Goal: Task Accomplishment & Management: Manage account settings

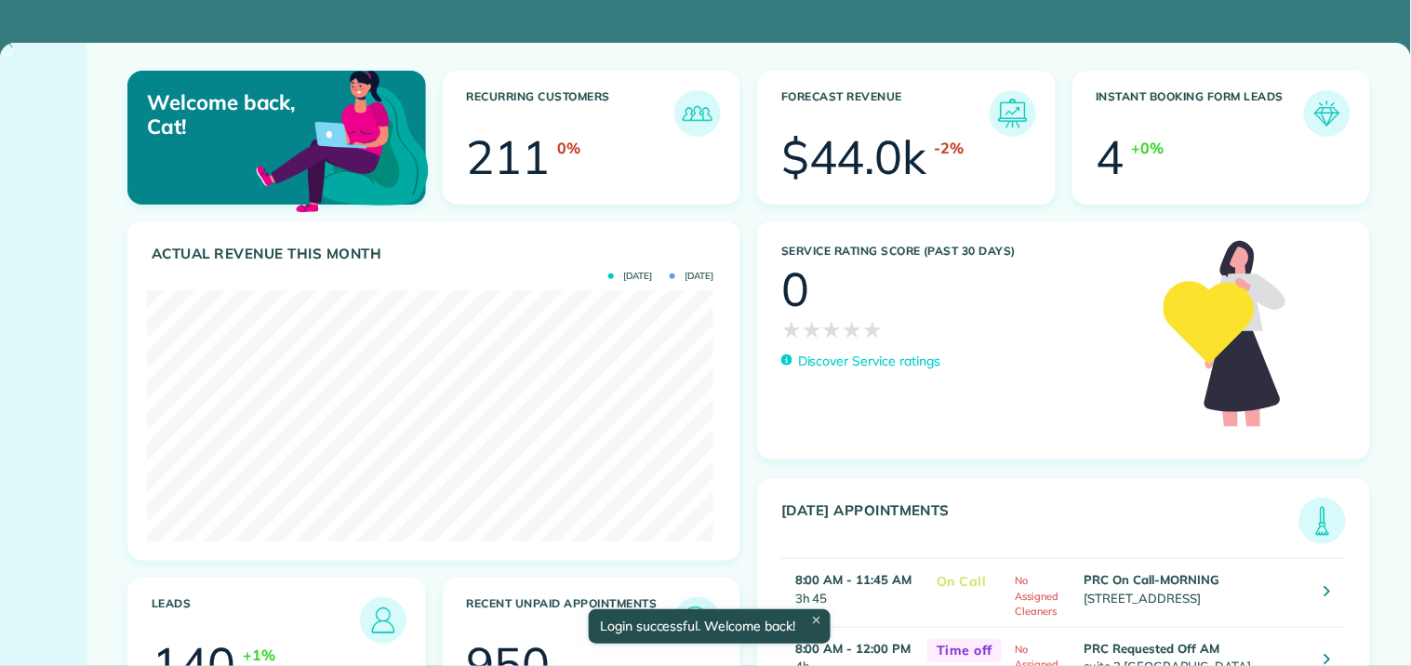
scroll to position [251, 566]
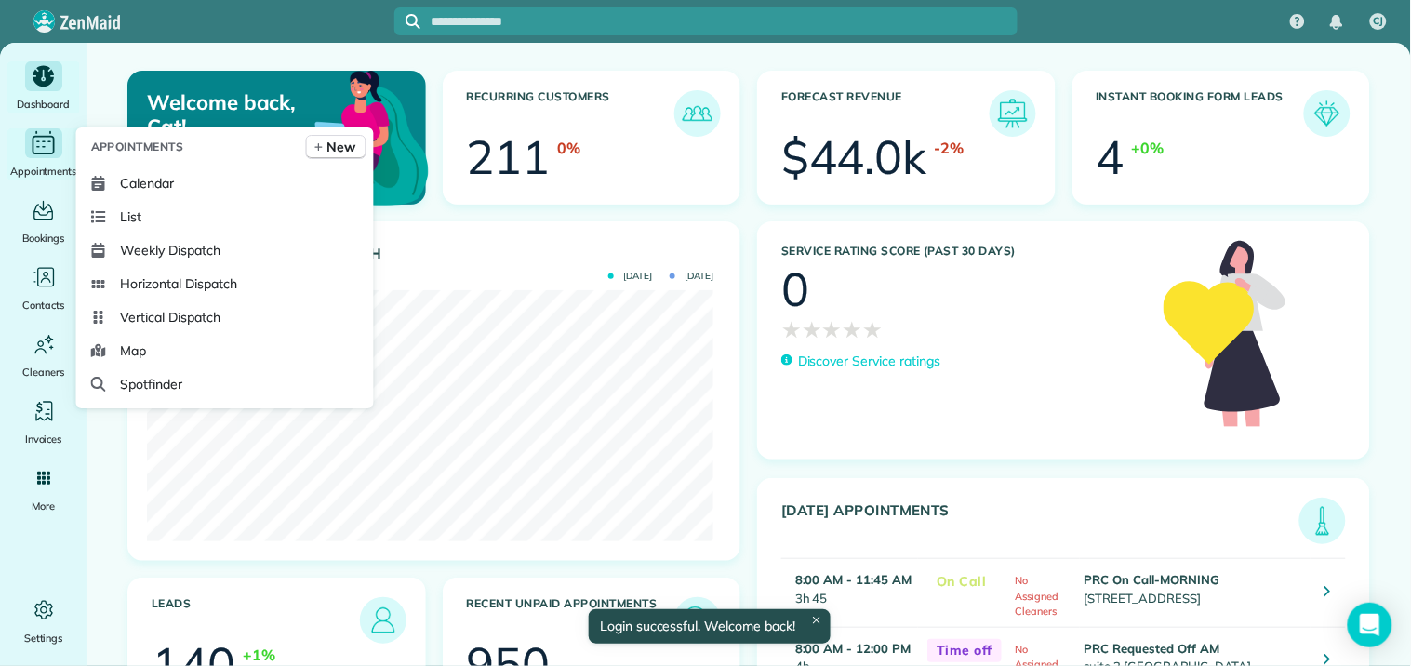
click at [41, 153] on icon "Main" at bounding box center [44, 145] width 22 height 19
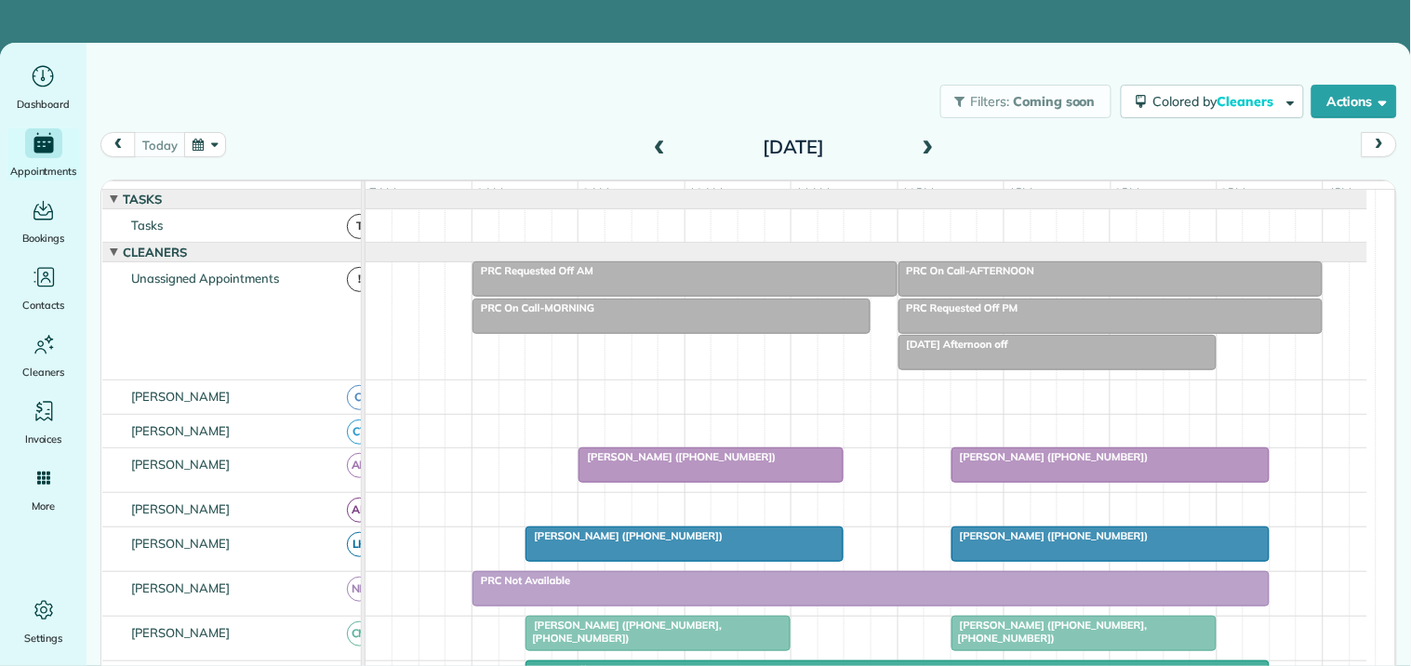
click at [216, 140] on button "button" at bounding box center [205, 144] width 43 height 25
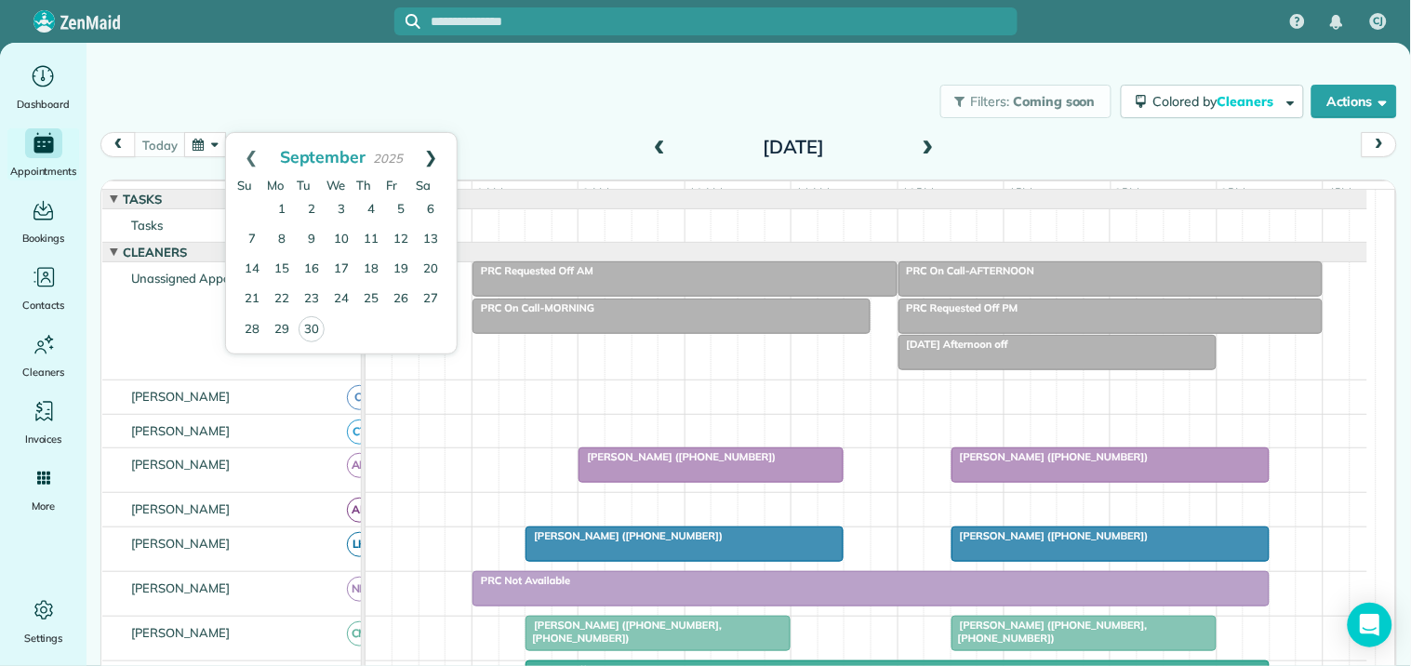
click at [433, 145] on link "Next" at bounding box center [431, 156] width 51 height 47
click at [402, 205] on link "3" at bounding box center [401, 210] width 30 height 30
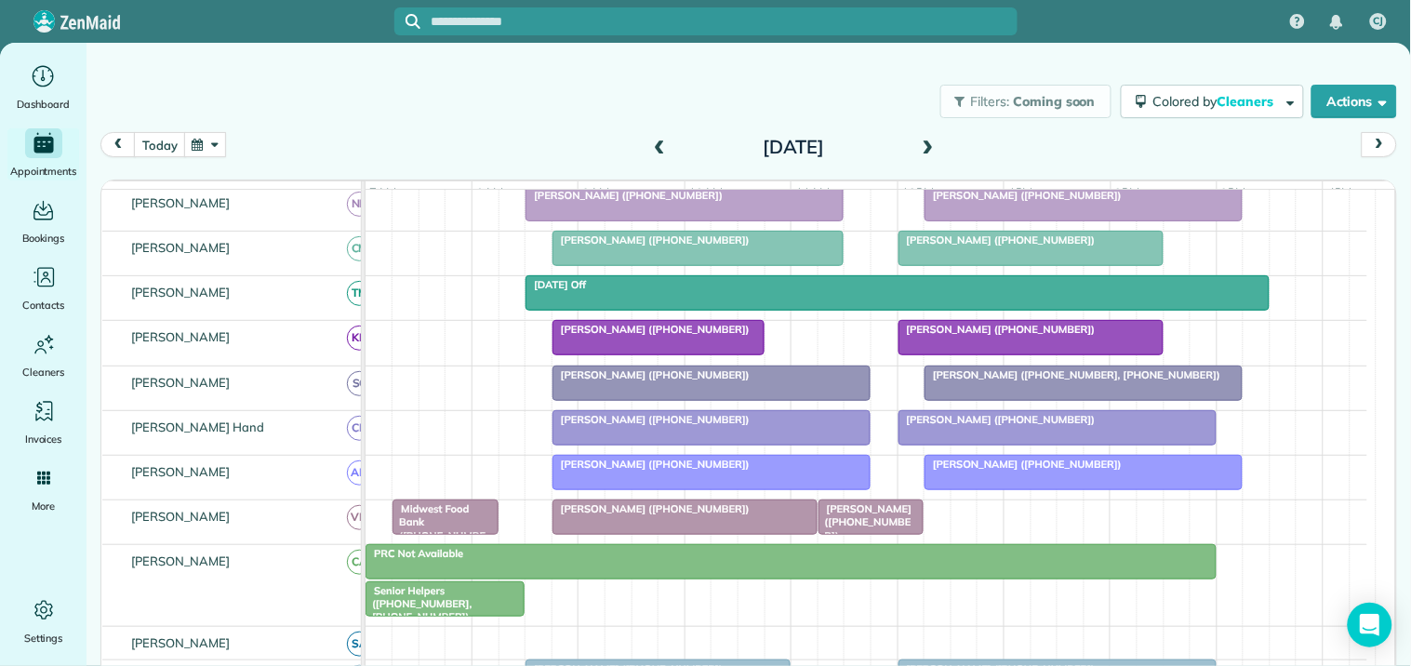
scroll to position [516, 0]
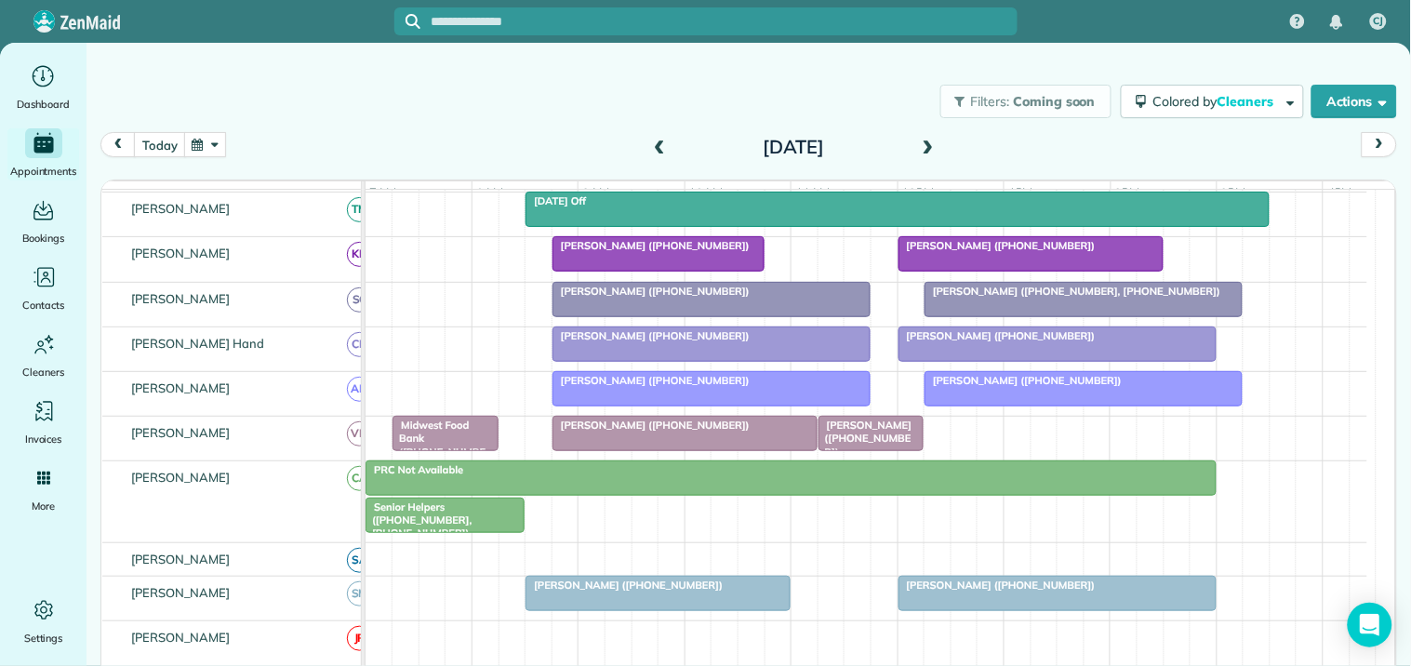
click at [661, 342] on div "Mary Saunders (+17703293805)" at bounding box center [711, 335] width 307 height 13
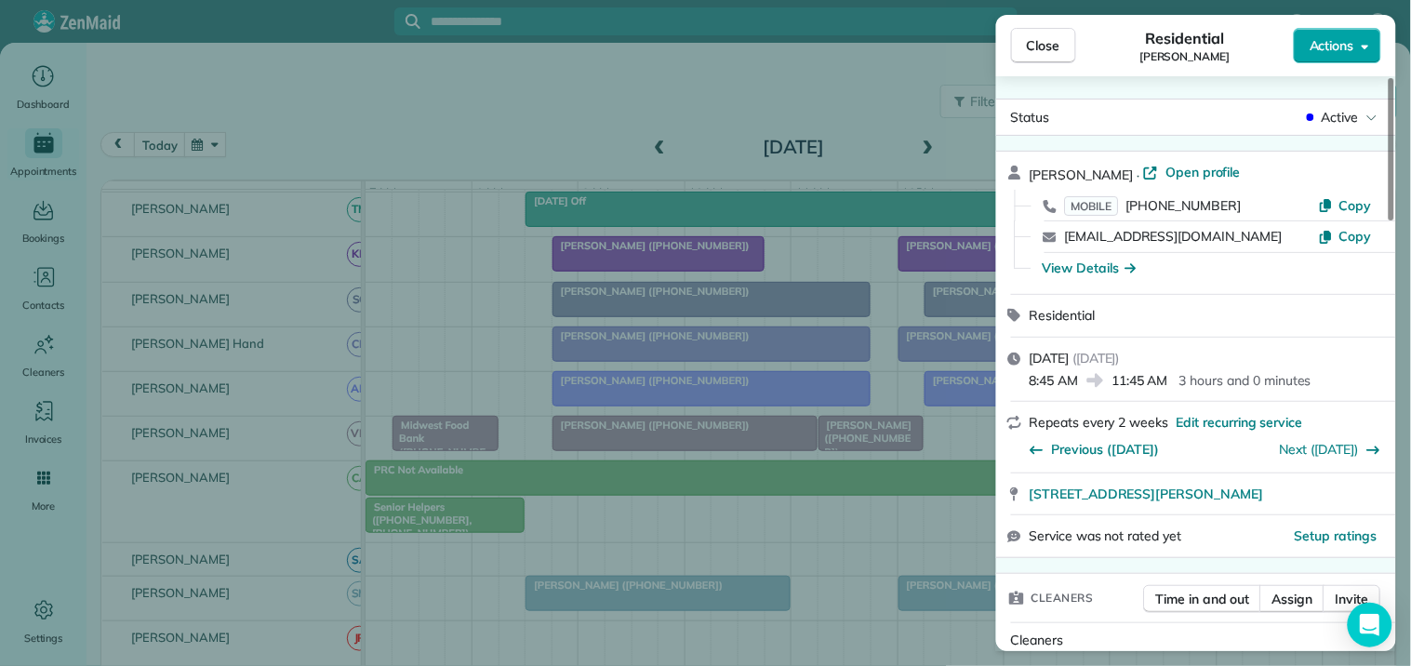
click at [1340, 40] on span "Actions" at bounding box center [1332, 45] width 45 height 19
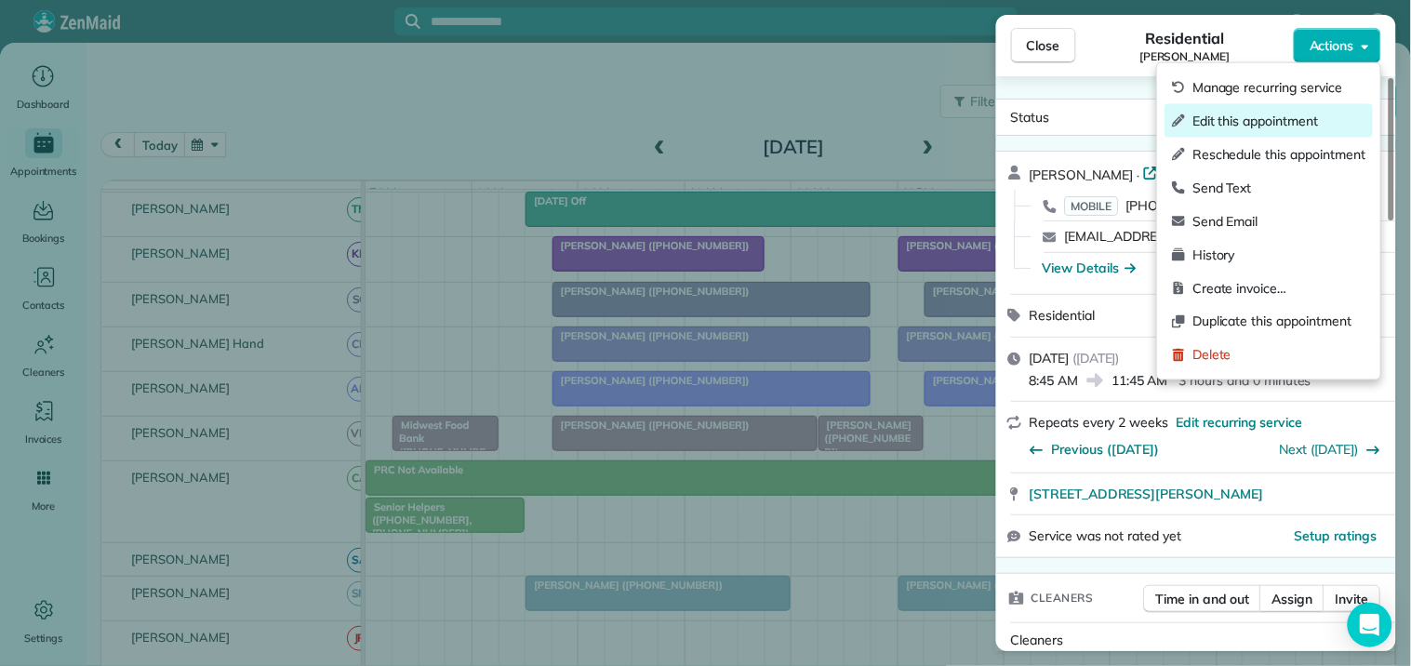
click at [1235, 112] on span "Edit this appointment" at bounding box center [1279, 121] width 173 height 19
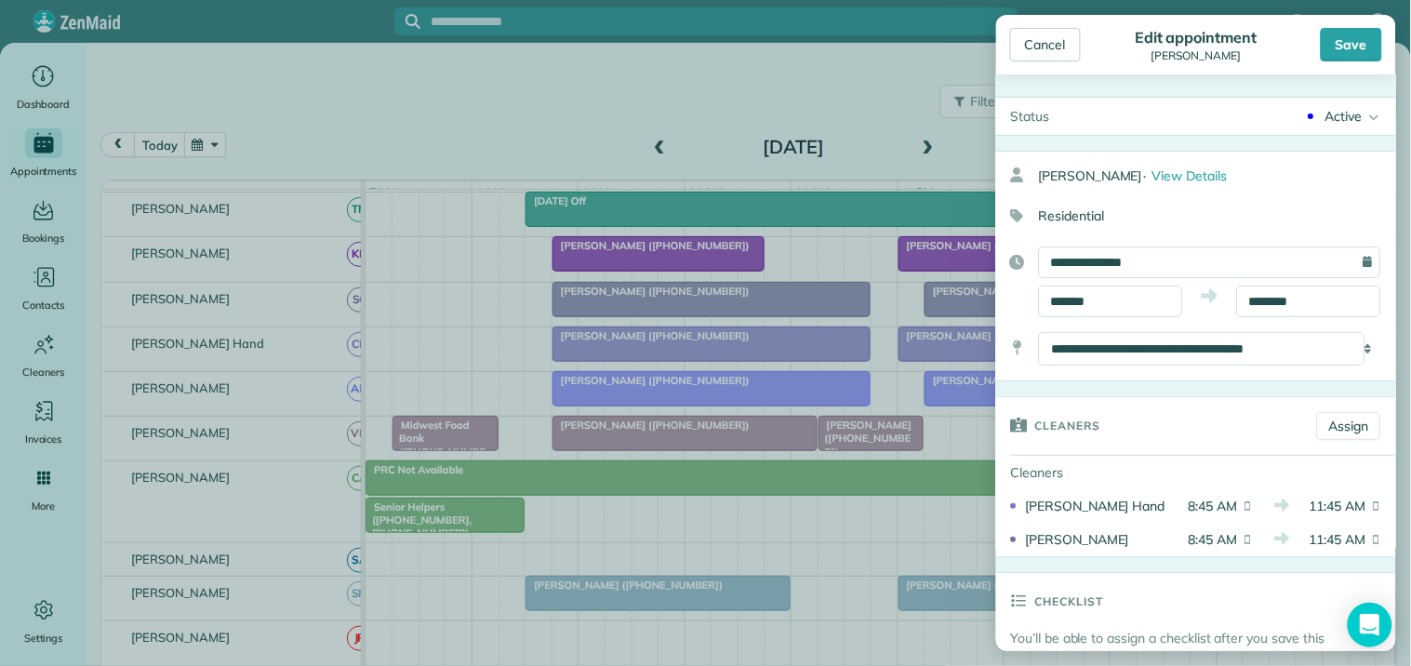
click at [1337, 116] on div "Active" at bounding box center [1344, 116] width 37 height 19
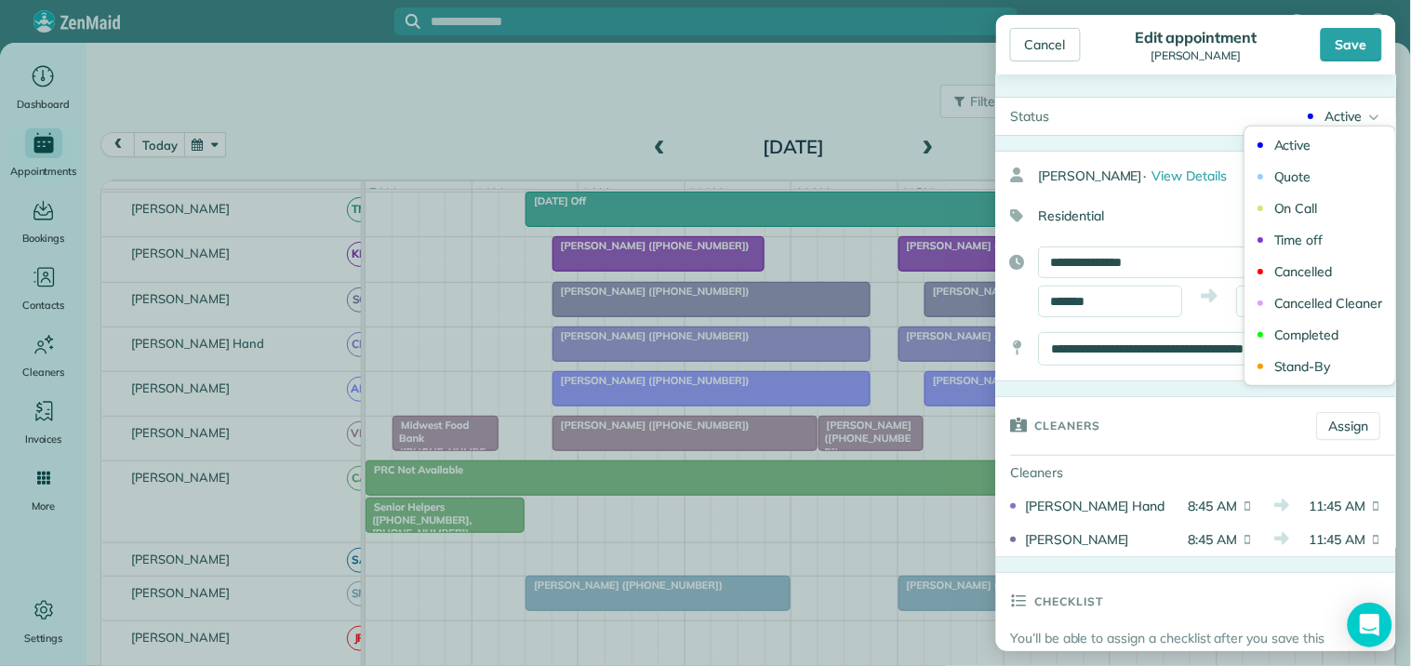
click at [1300, 270] on div "Cancelled" at bounding box center [1304, 271] width 59 height 13
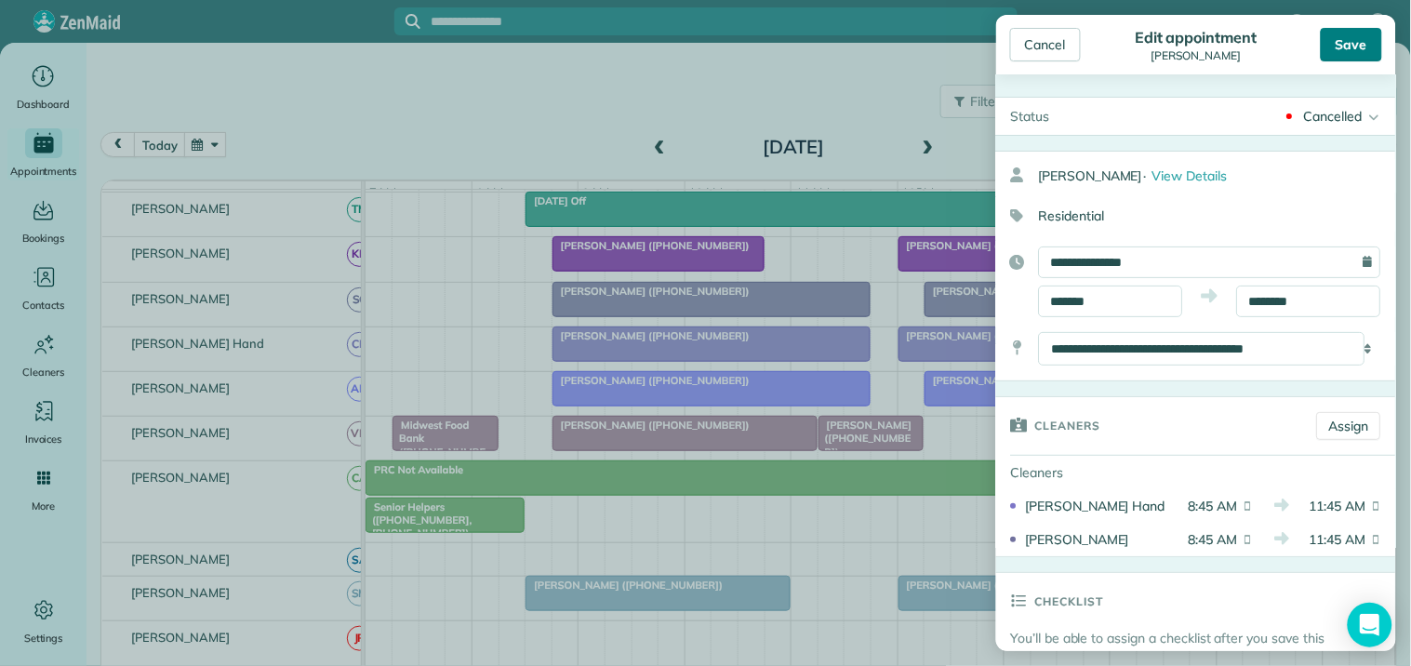
click at [1356, 34] on div "Save" at bounding box center [1351, 44] width 61 height 33
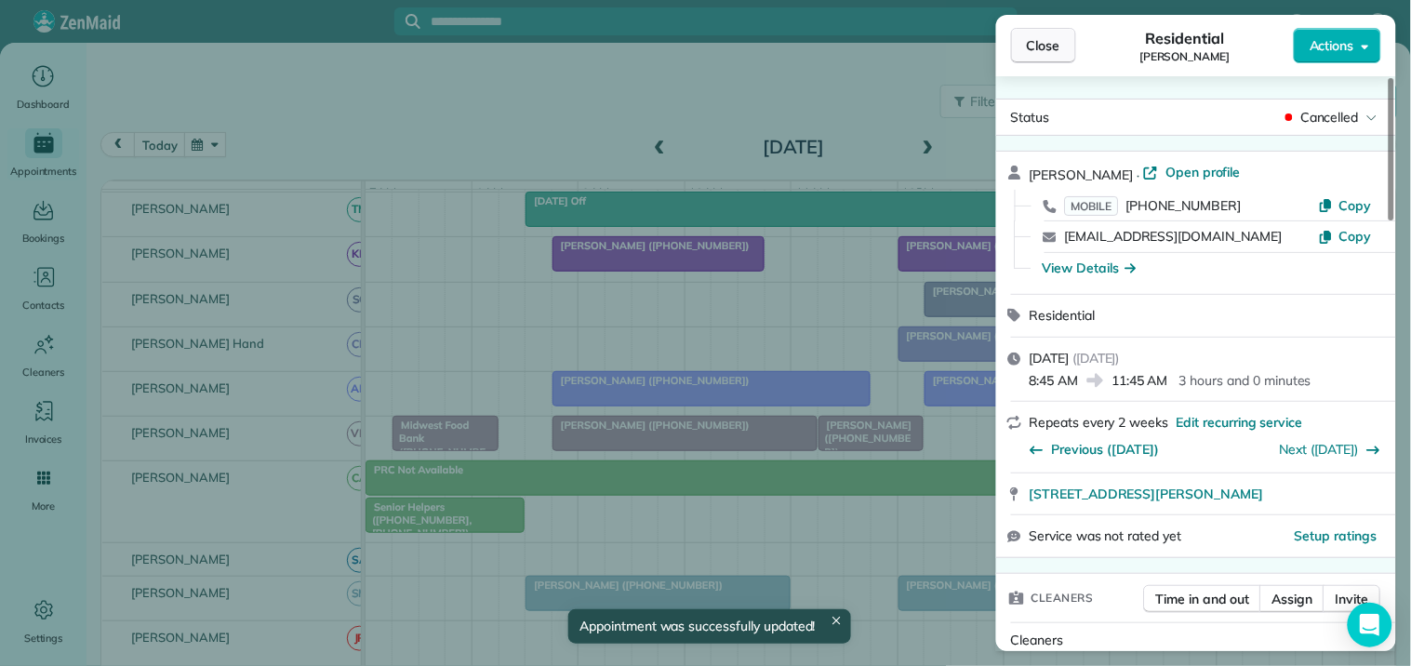
click at [1061, 45] on button "Close" at bounding box center [1043, 45] width 65 height 35
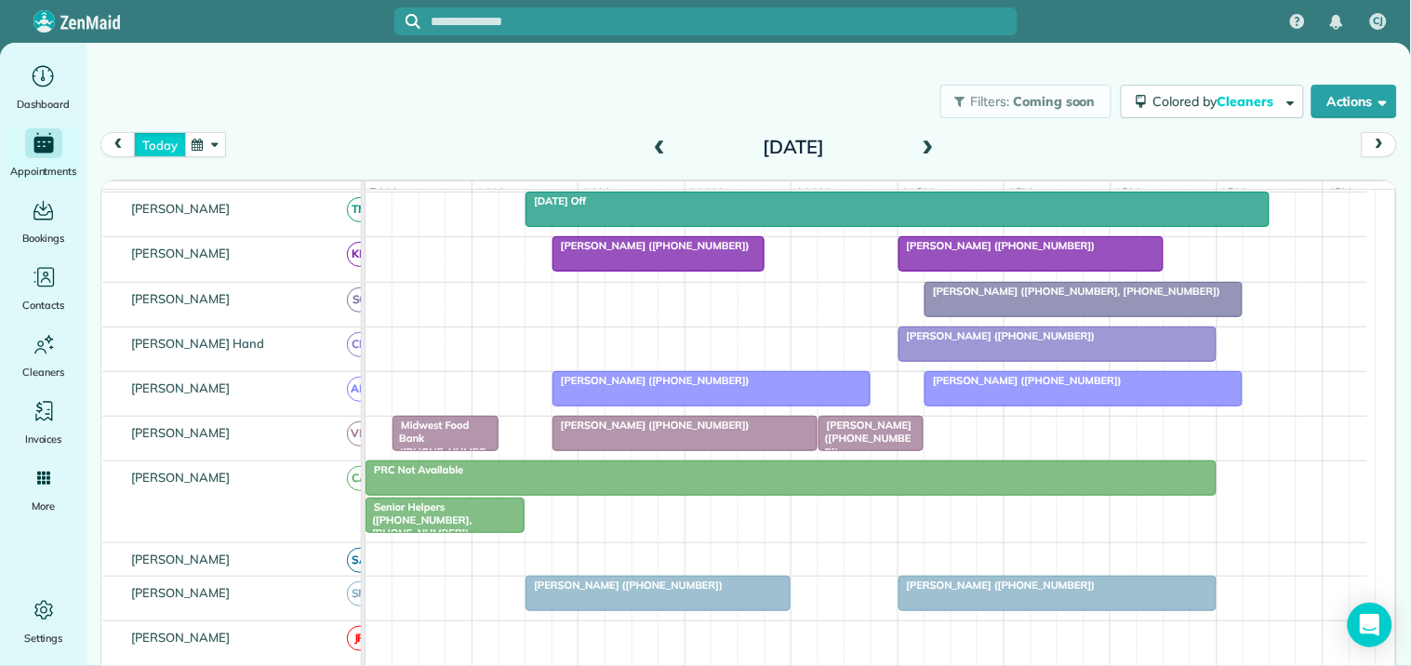
click at [170, 145] on button "today" at bounding box center [159, 144] width 51 height 25
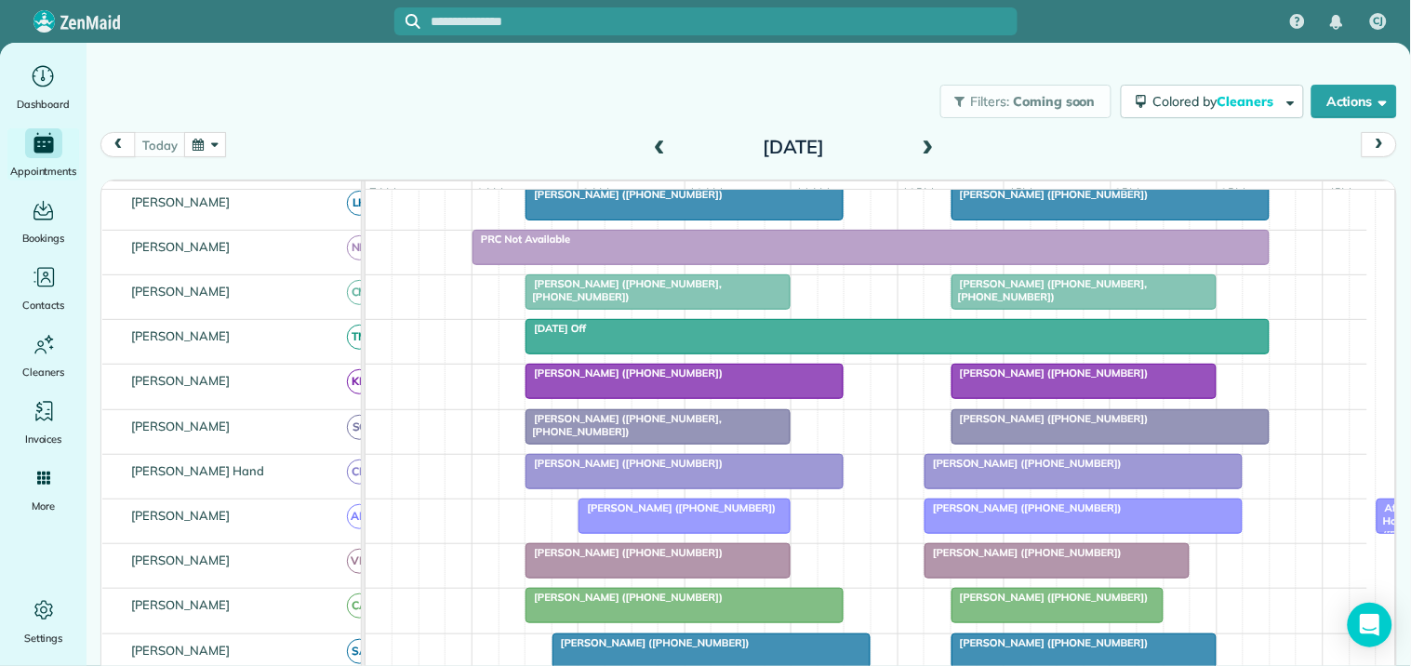
scroll to position [469, 0]
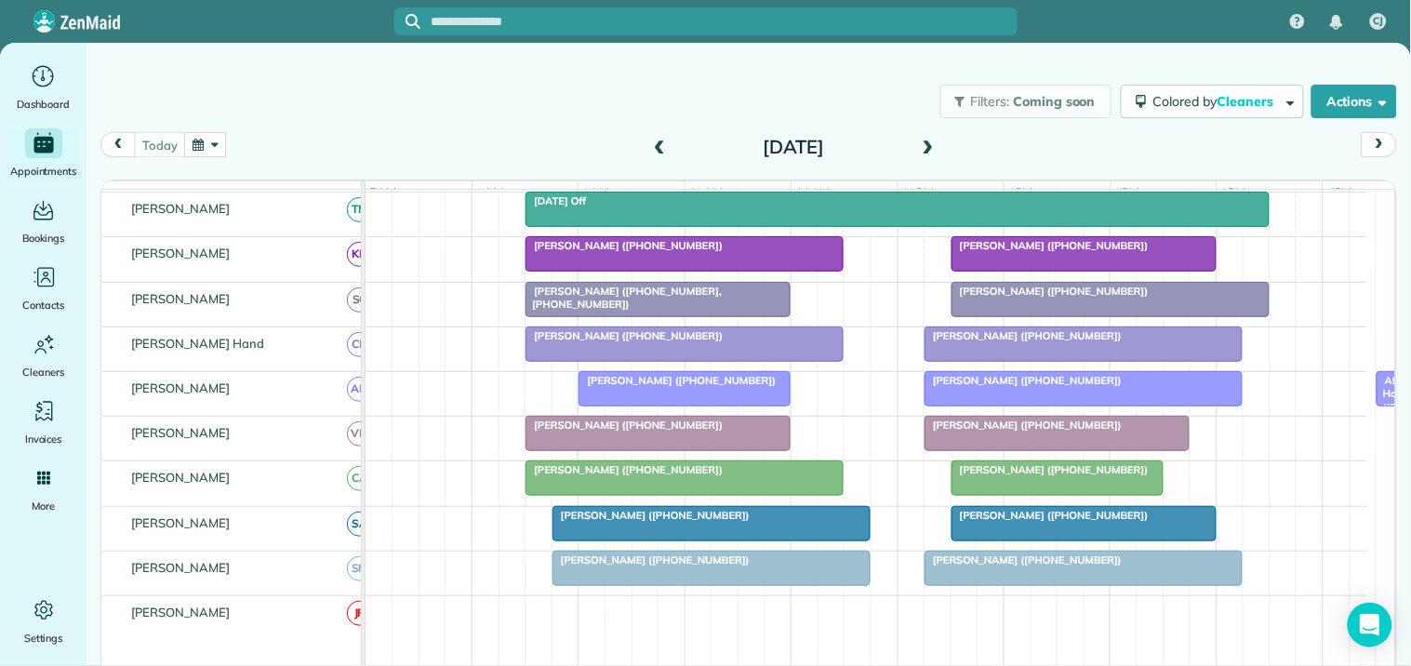
click at [659, 406] on div at bounding box center [685, 388] width 210 height 33
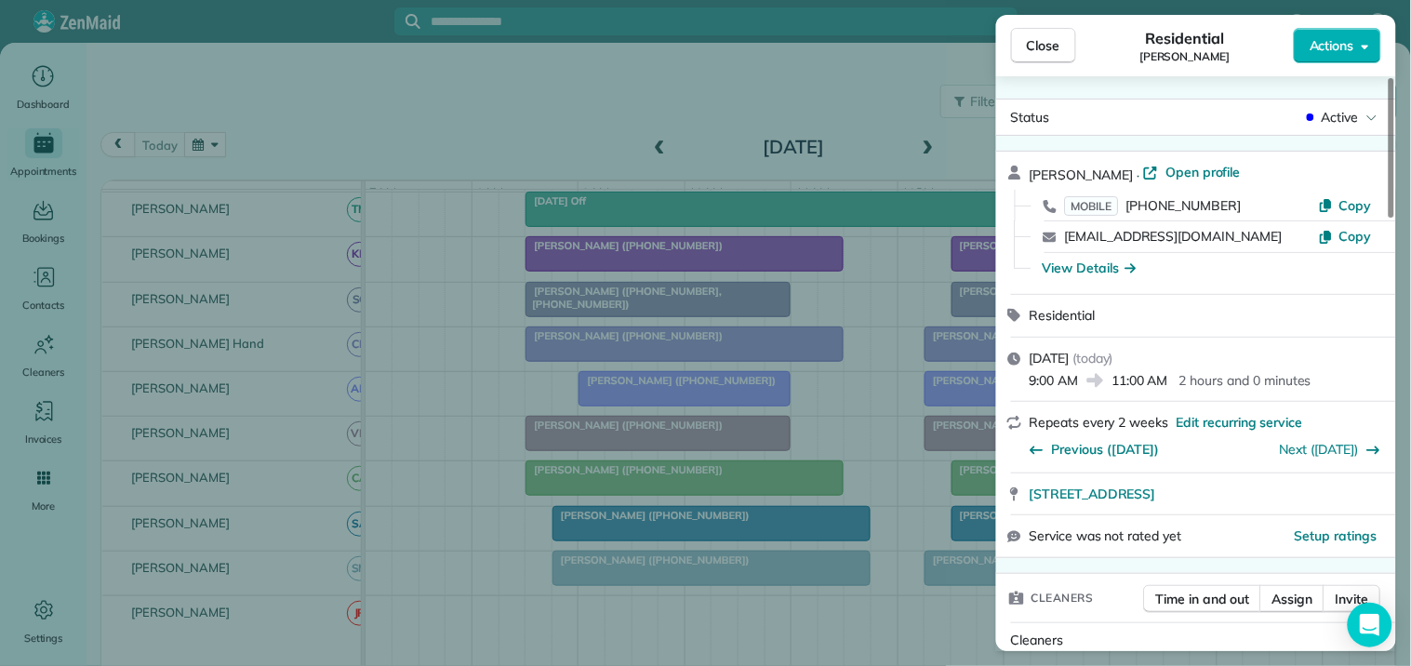
scroll to position [210, 0]
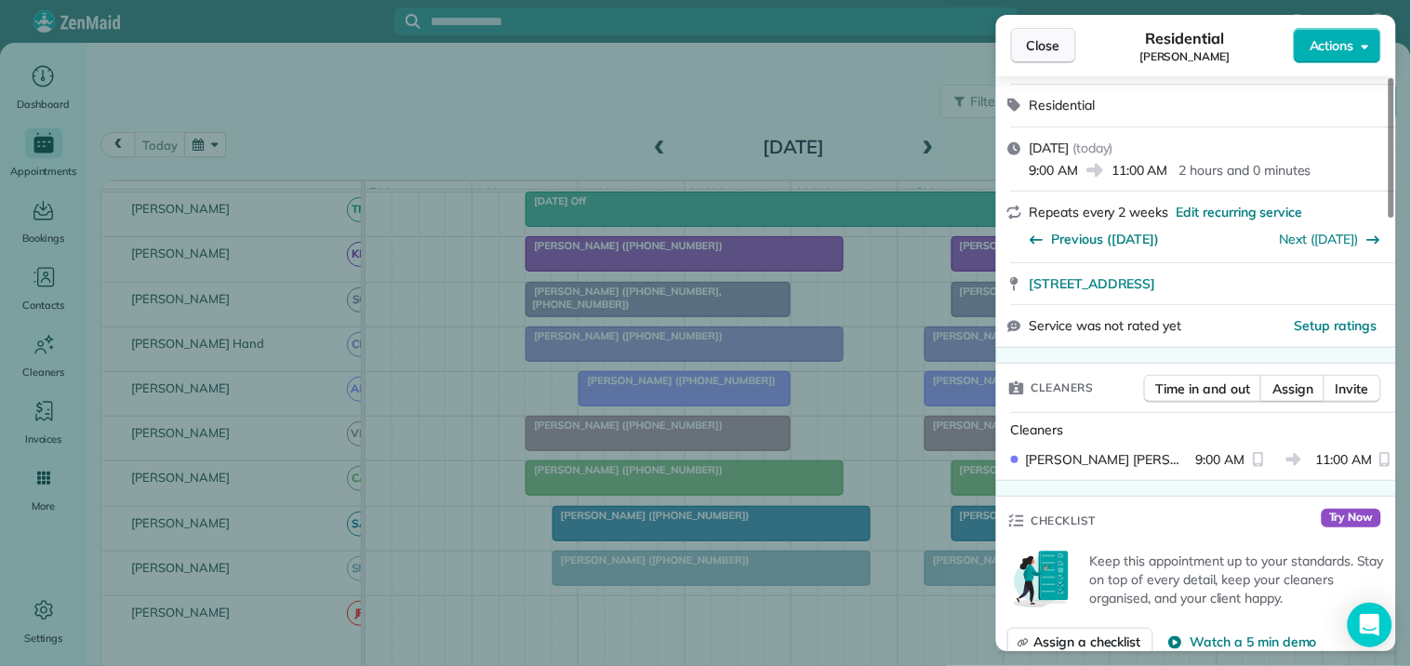
click at [1054, 48] on span "Close" at bounding box center [1043, 45] width 33 height 19
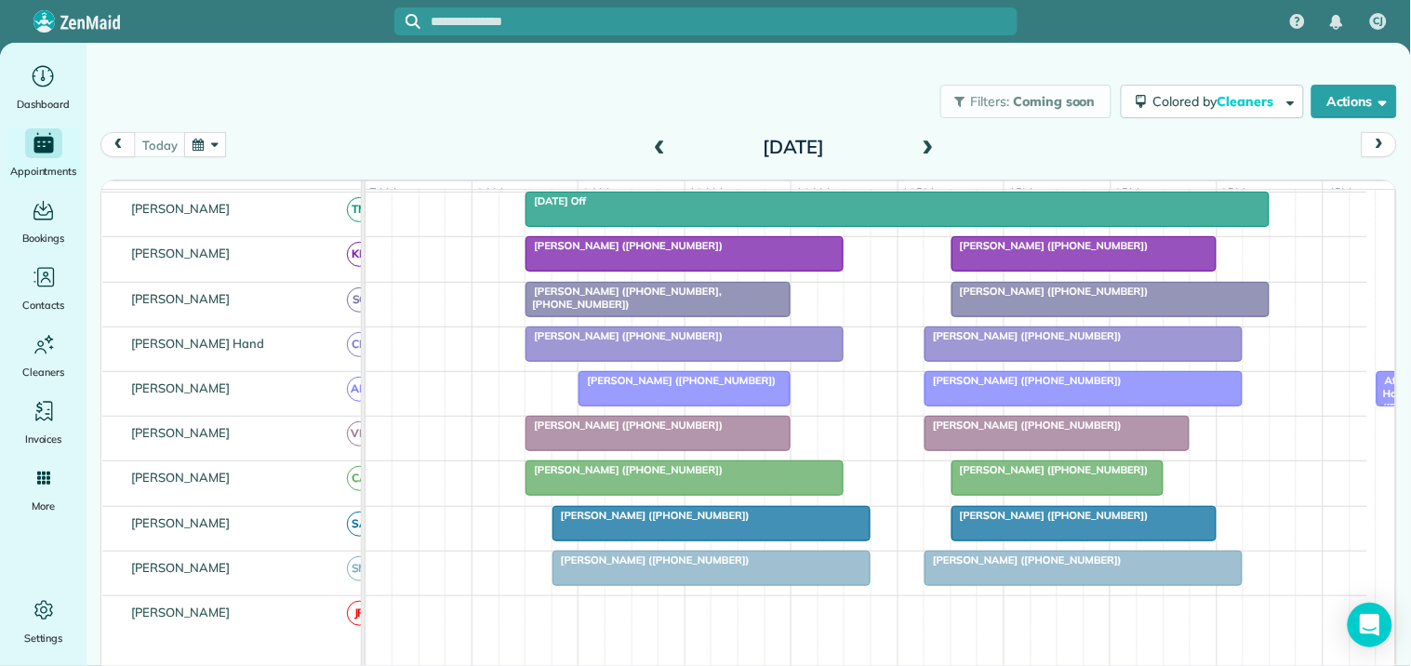
click at [488, 123] on div "Filters: Coming soon Colored by Cleaners Color by Cleaner Color by Team Color b…" at bounding box center [749, 101] width 1325 height 61
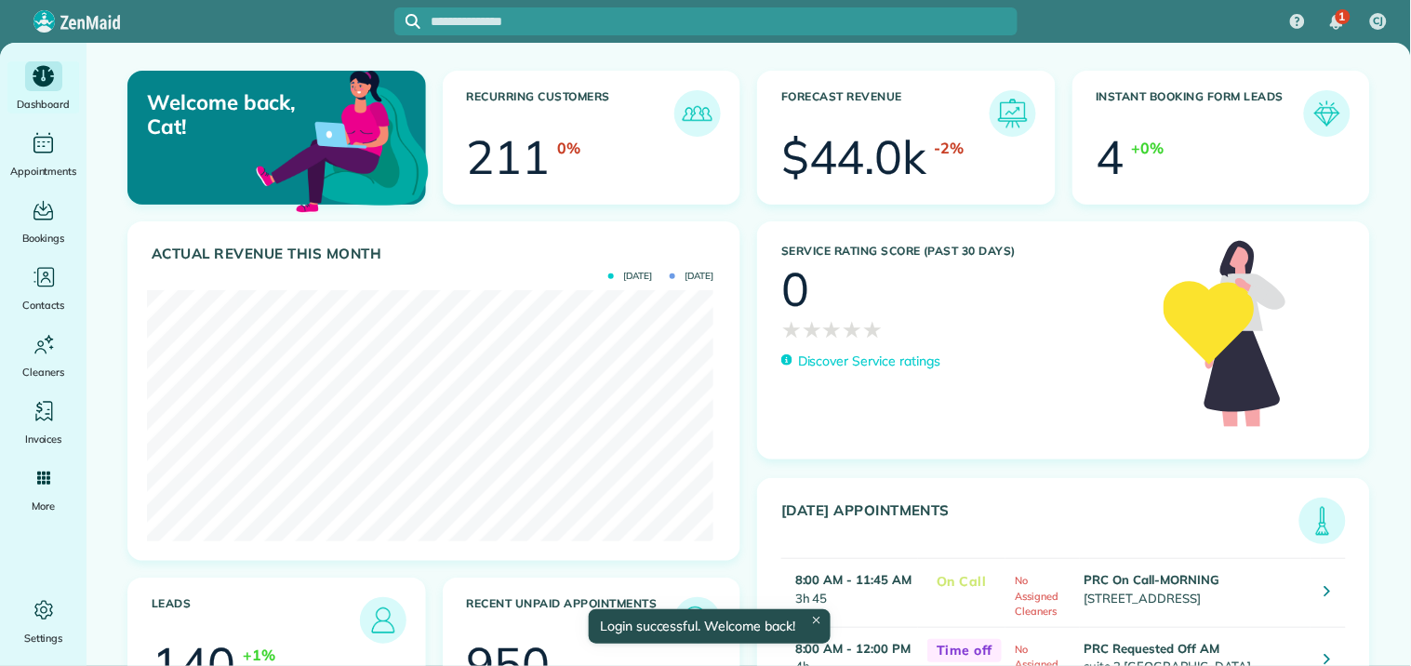
scroll to position [251, 566]
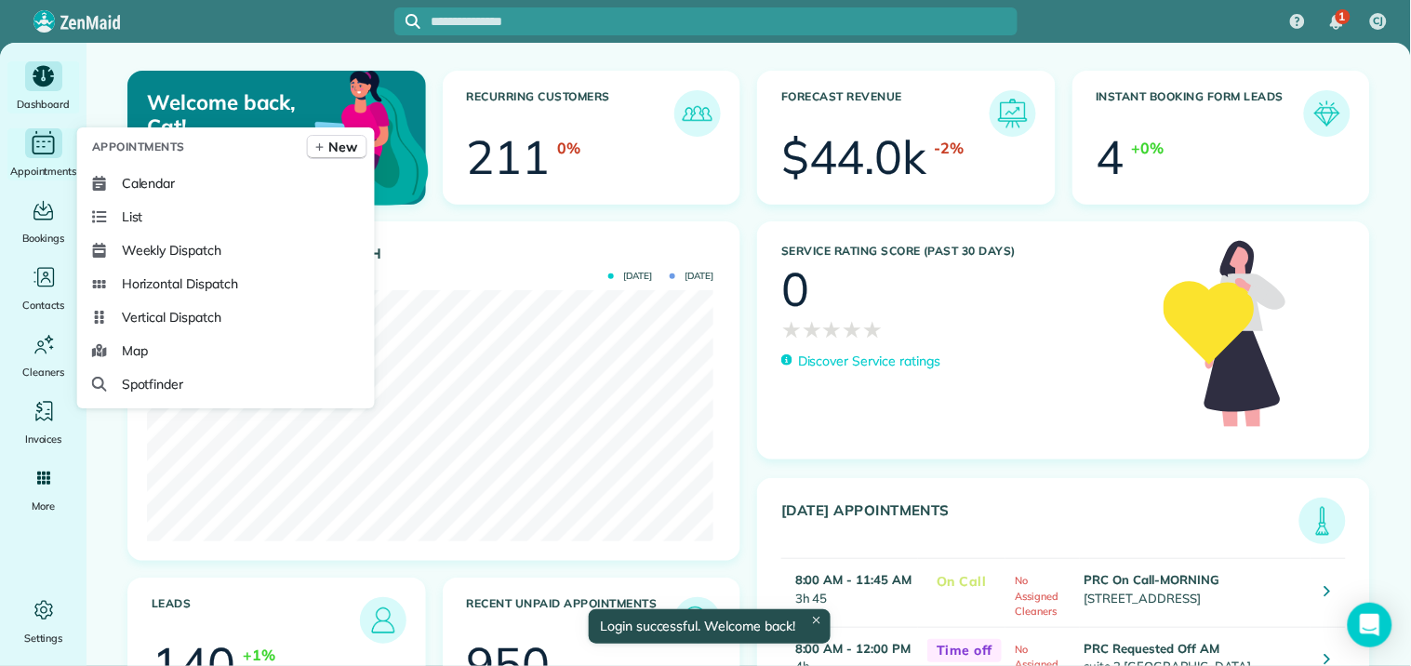
click at [40, 156] on icon "Main" at bounding box center [43, 143] width 29 height 28
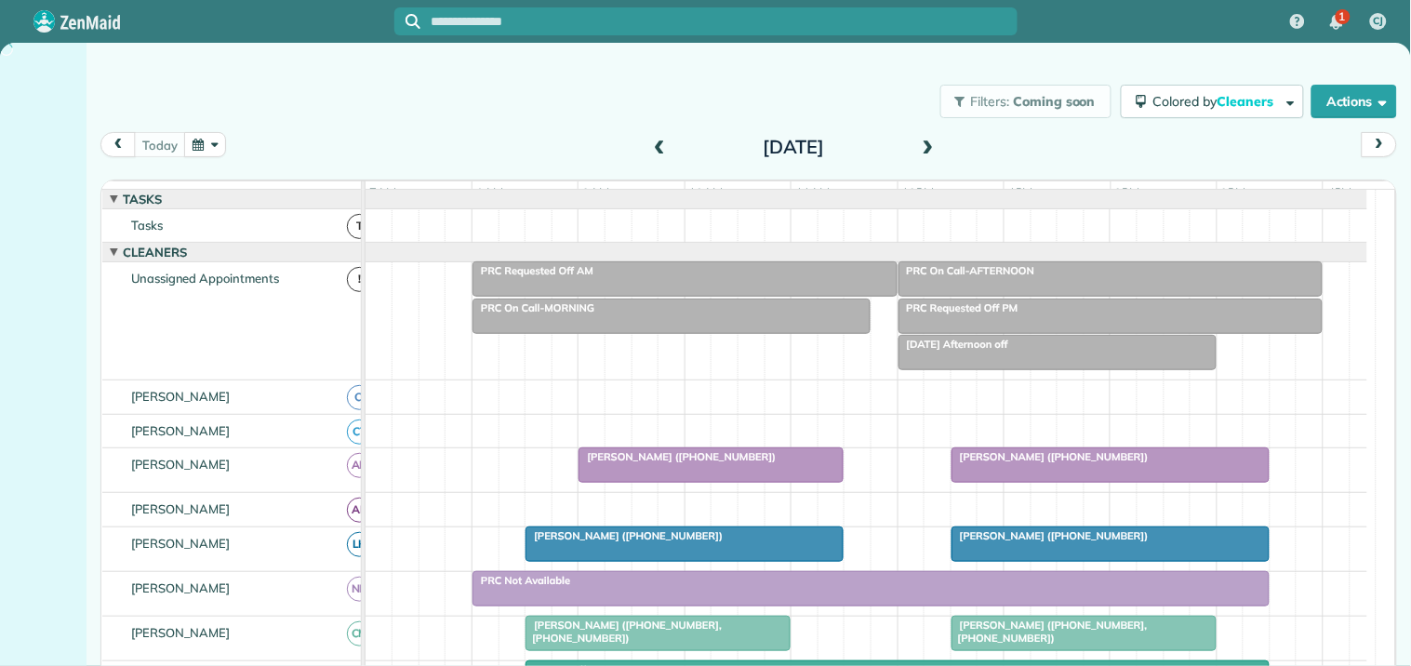
click at [208, 151] on button "button" at bounding box center [205, 144] width 43 height 25
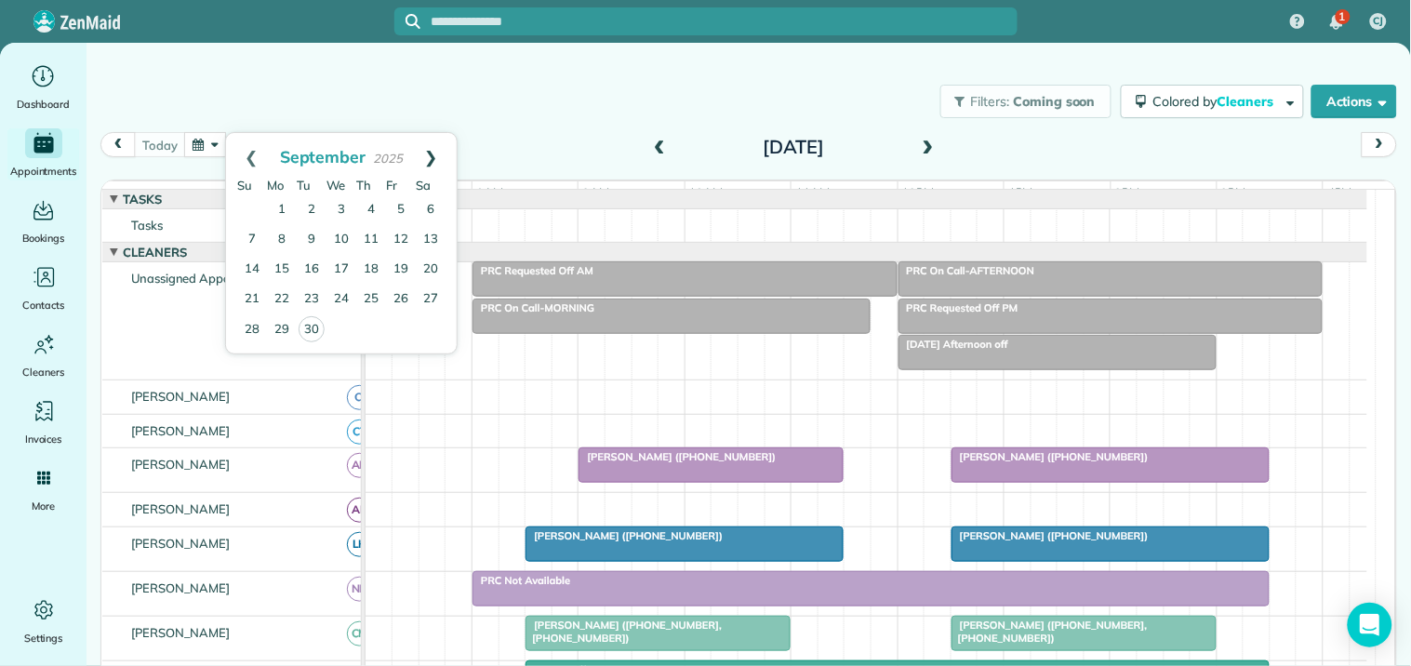
click at [438, 150] on link "Next" at bounding box center [431, 156] width 51 height 47
click at [289, 237] on link "6" at bounding box center [282, 240] width 30 height 30
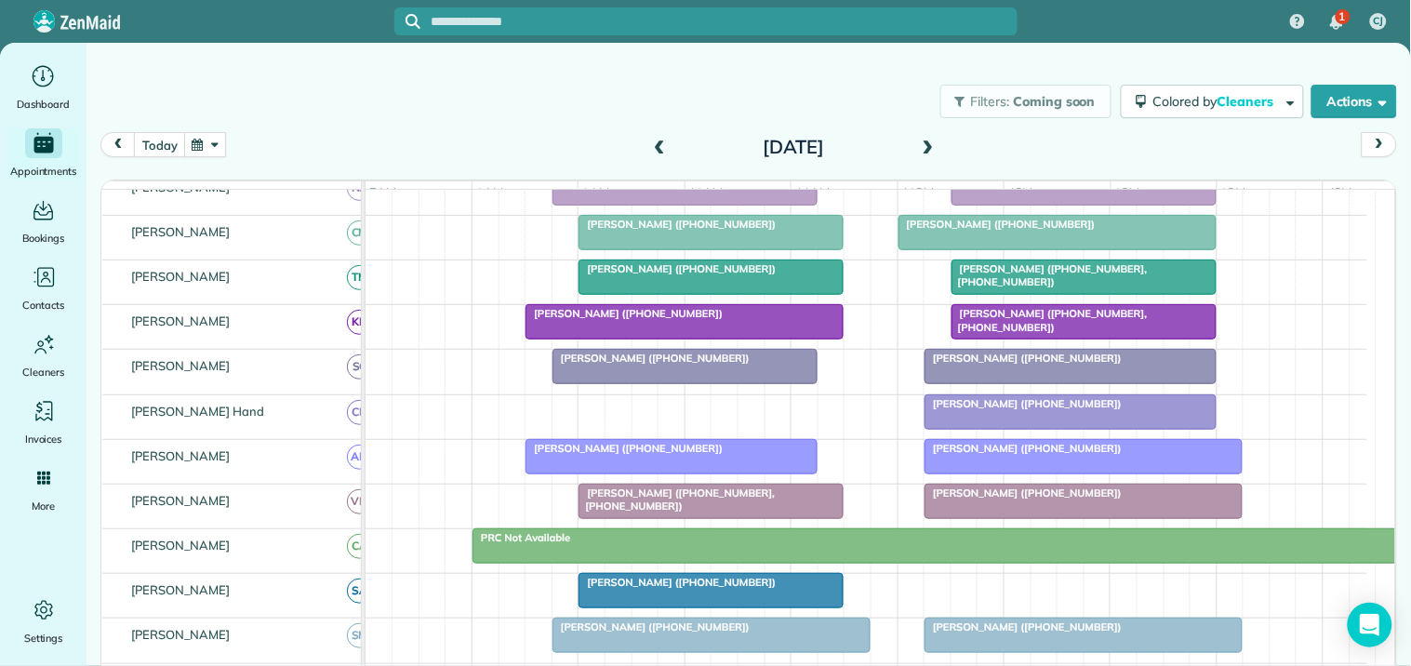
scroll to position [413, 0]
click at [919, 149] on span at bounding box center [928, 148] width 20 height 17
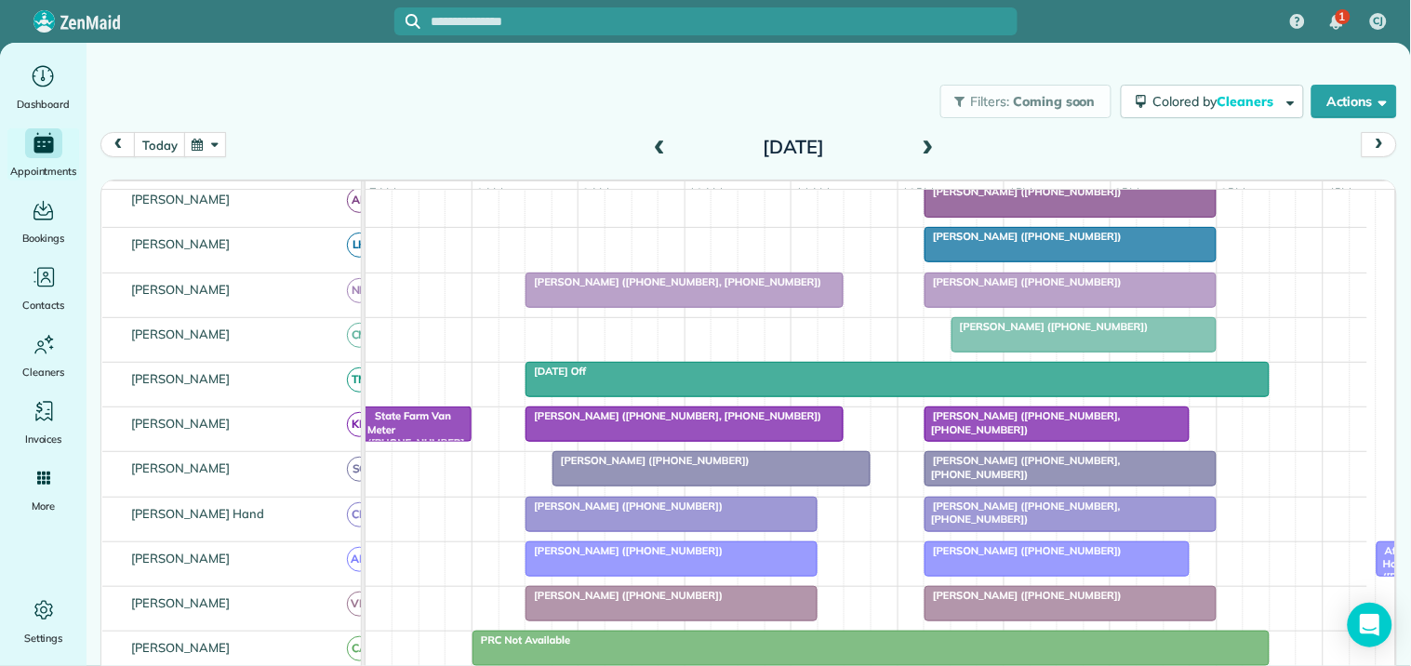
scroll to position [0, 0]
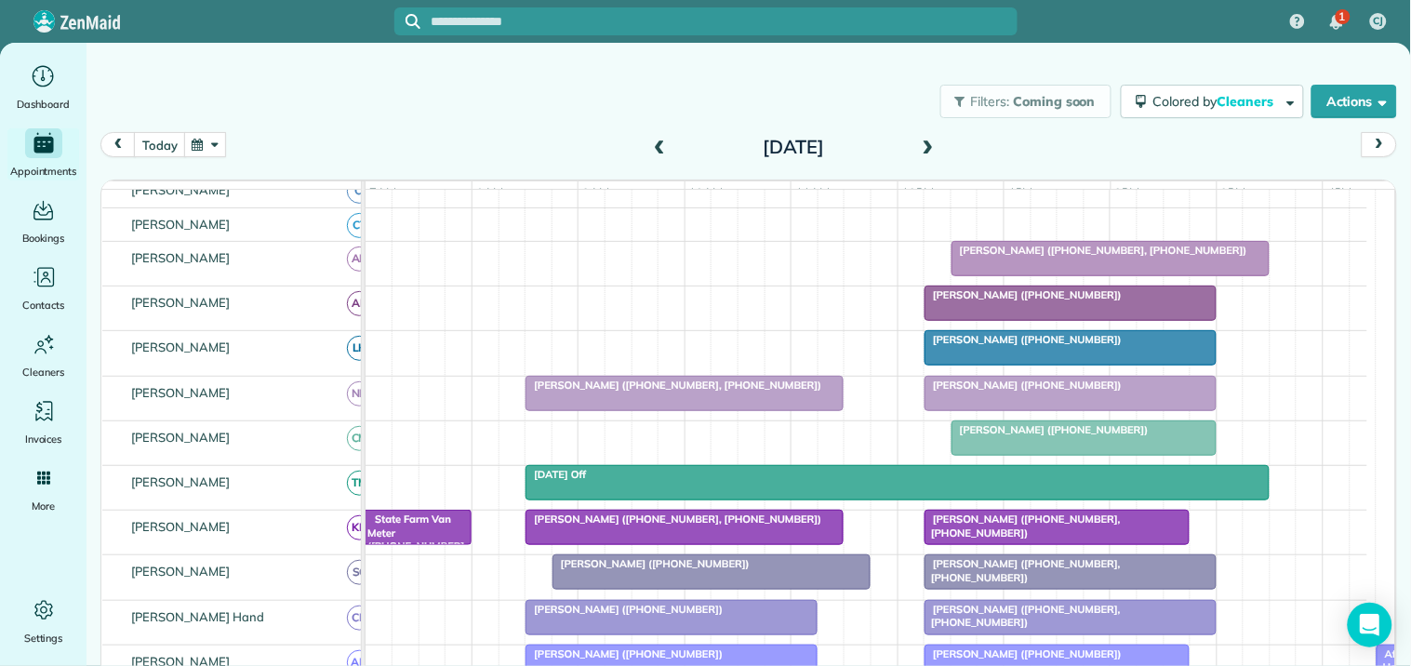
click at [921, 143] on span at bounding box center [928, 148] width 20 height 17
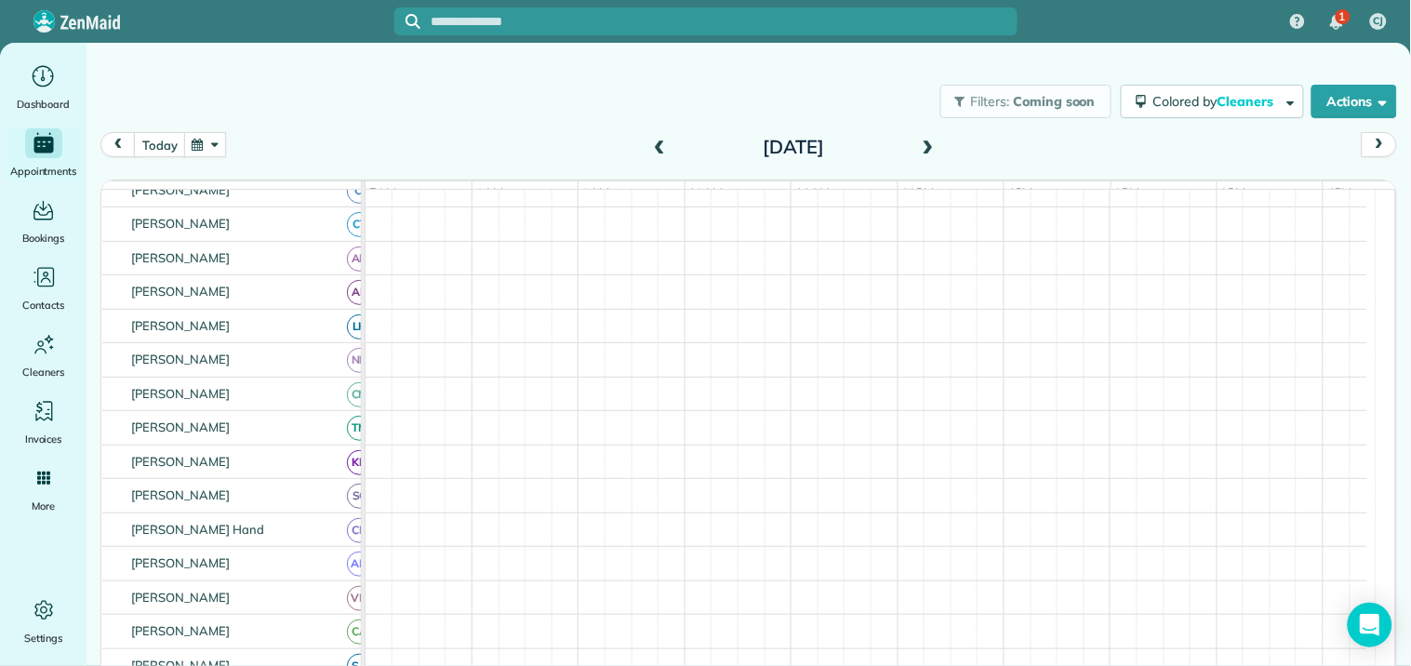
click at [926, 147] on span at bounding box center [928, 148] width 20 height 17
click at [586, 122] on div "Filters: Coming soon Colored by Cleaners Color by Cleaner Color by Team Color b…" at bounding box center [749, 101] width 1325 height 61
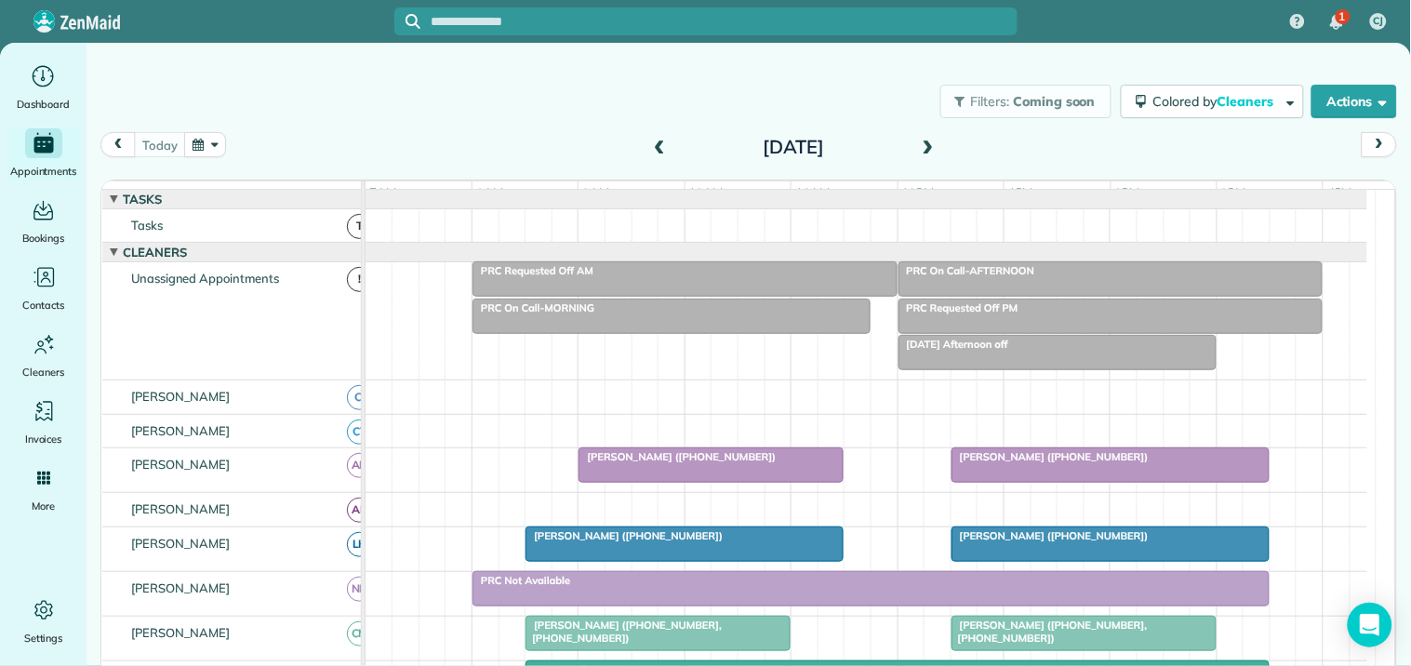
click at [216, 137] on button "button" at bounding box center [205, 144] width 43 height 25
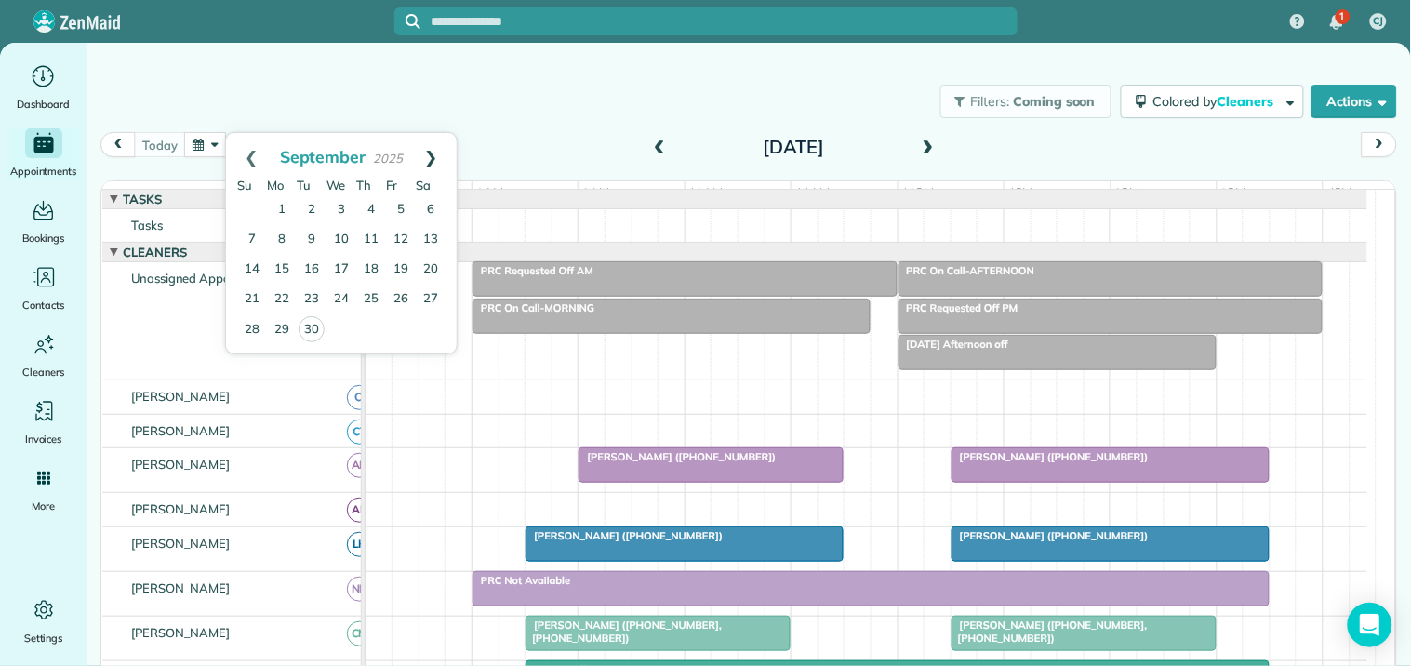
click at [433, 150] on link "Next" at bounding box center [431, 156] width 51 height 47
click at [340, 236] on link "8" at bounding box center [342, 240] width 30 height 30
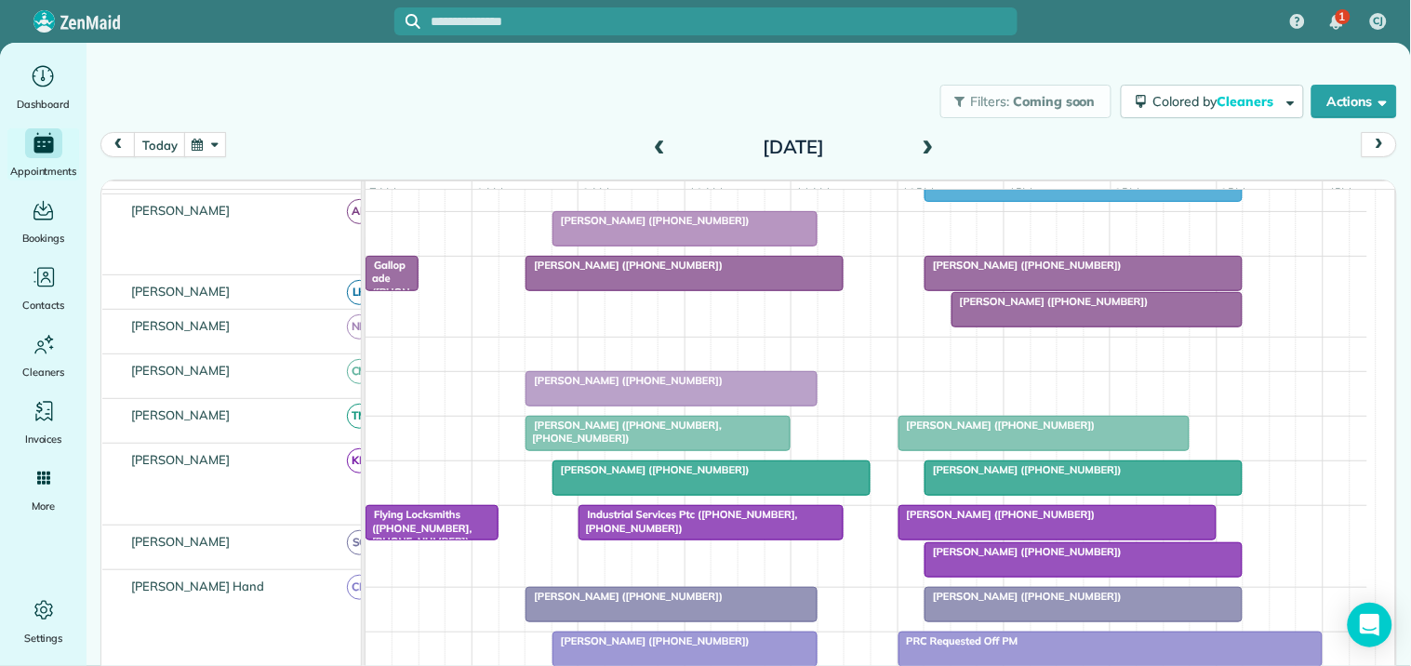
scroll to position [207, 0]
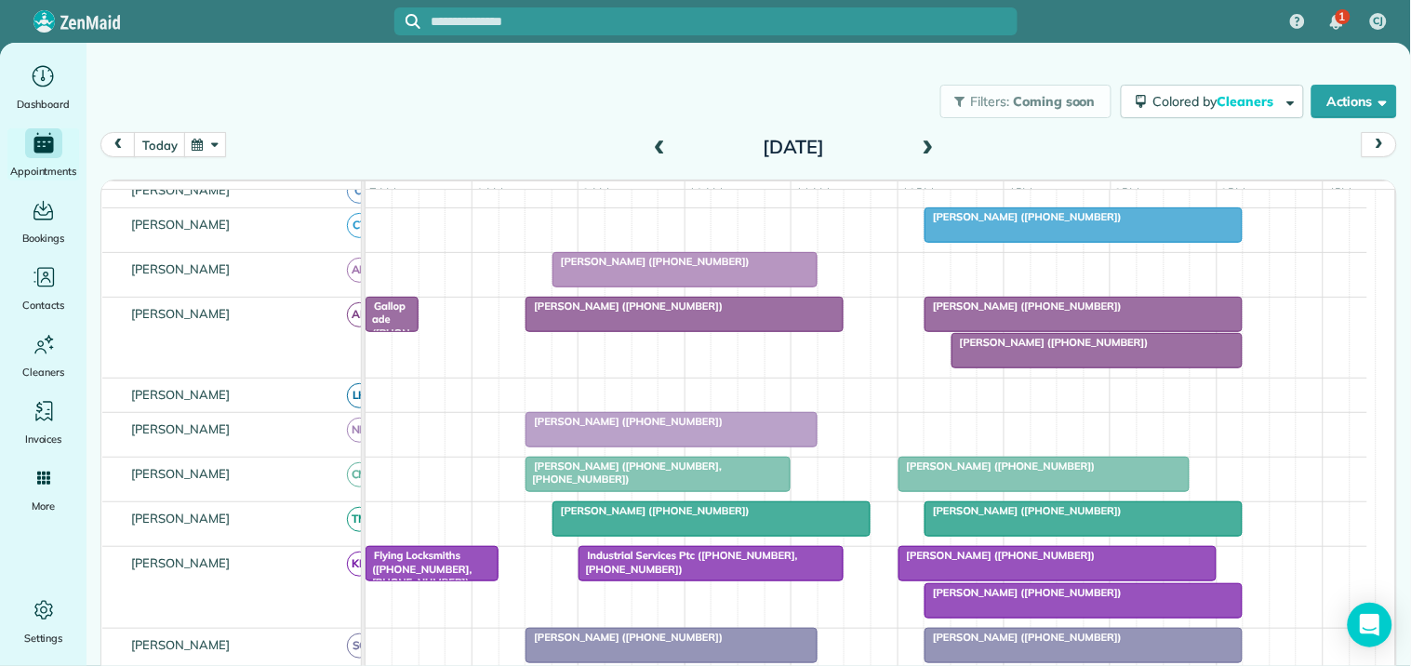
click at [924, 140] on span at bounding box center [928, 148] width 20 height 17
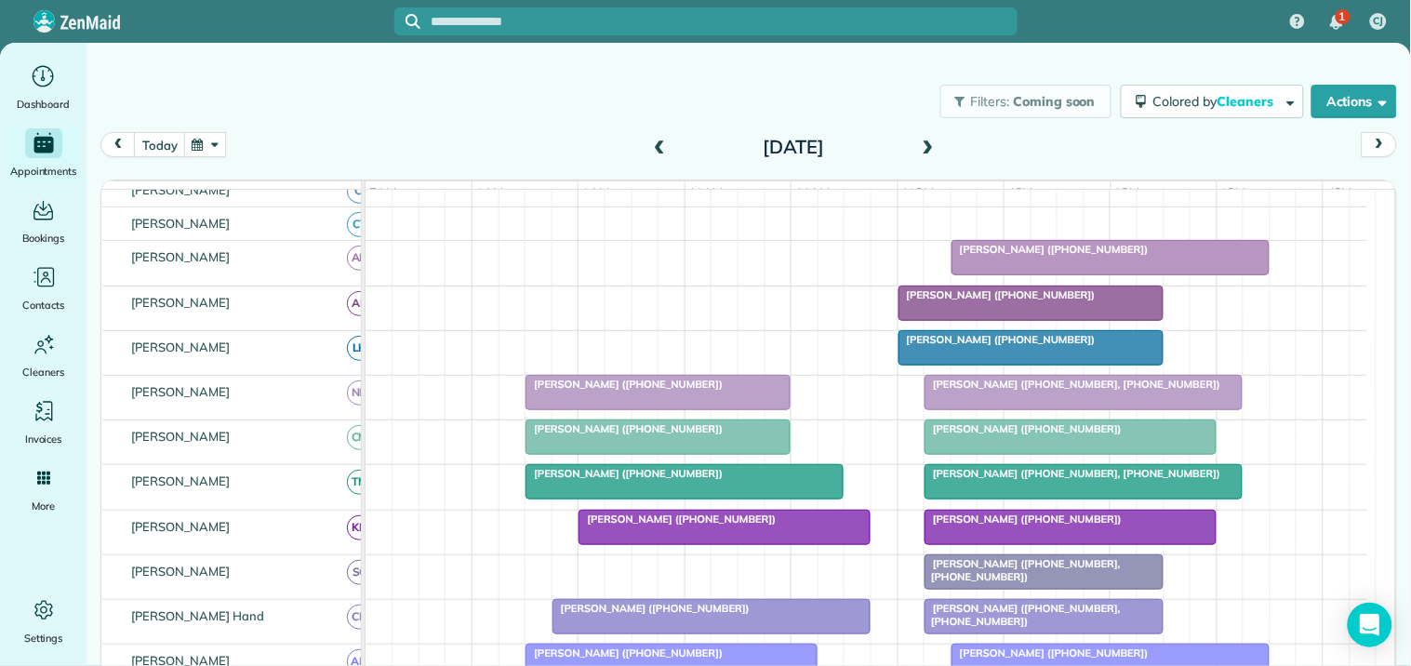
scroll to position [0, 0]
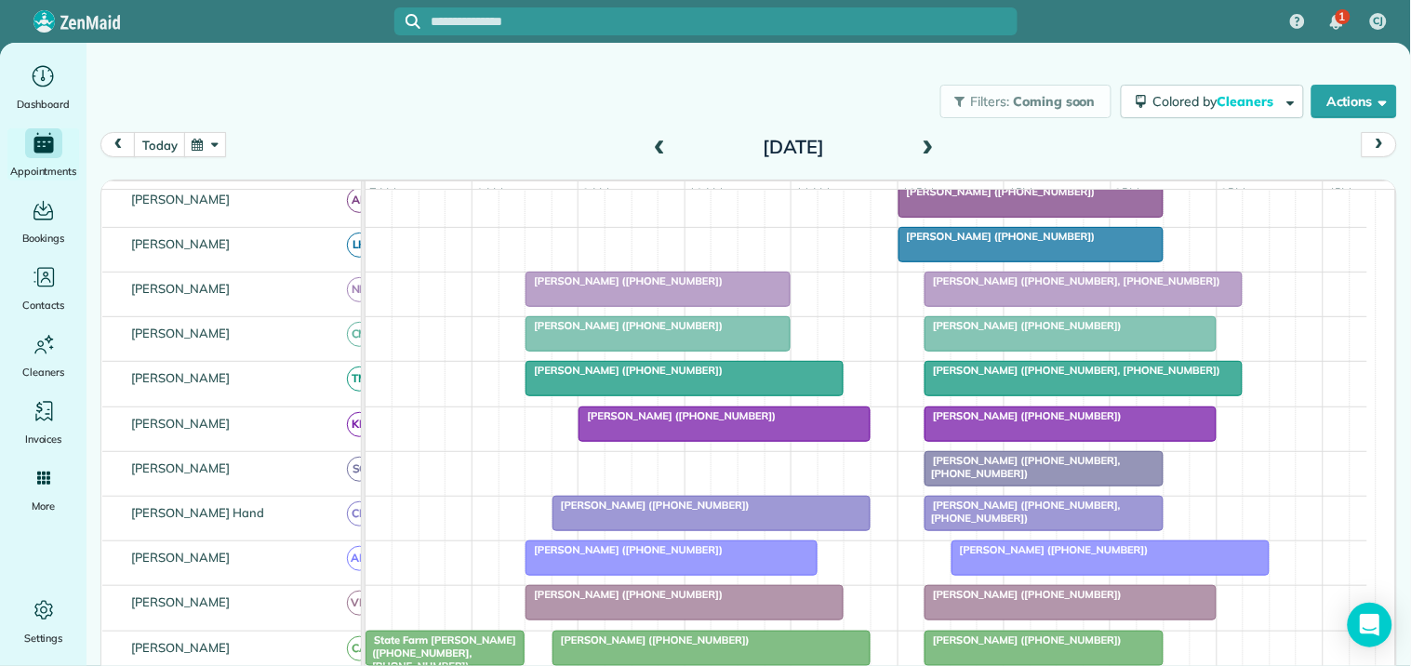
click at [931, 143] on div "[DATE]" at bounding box center [794, 147] width 298 height 30
click at [918, 142] on span at bounding box center [928, 148] width 20 height 17
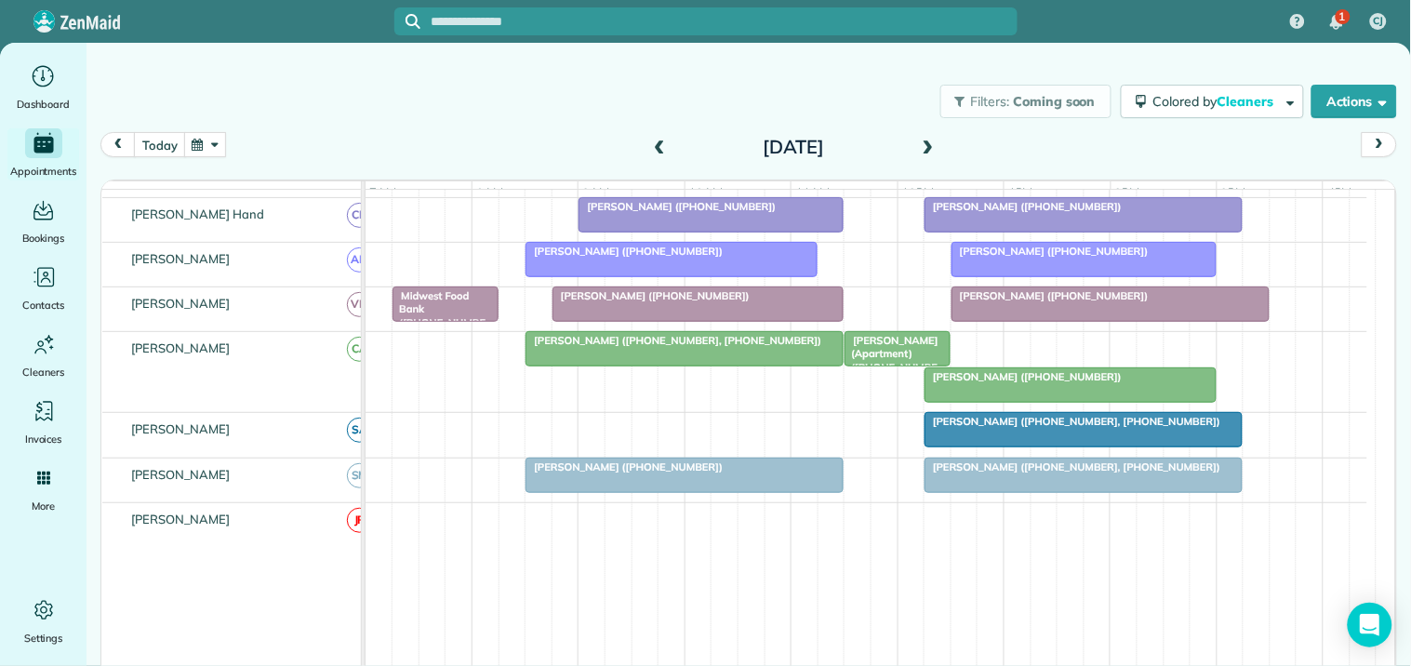
click at [652, 140] on span at bounding box center [659, 148] width 20 height 17
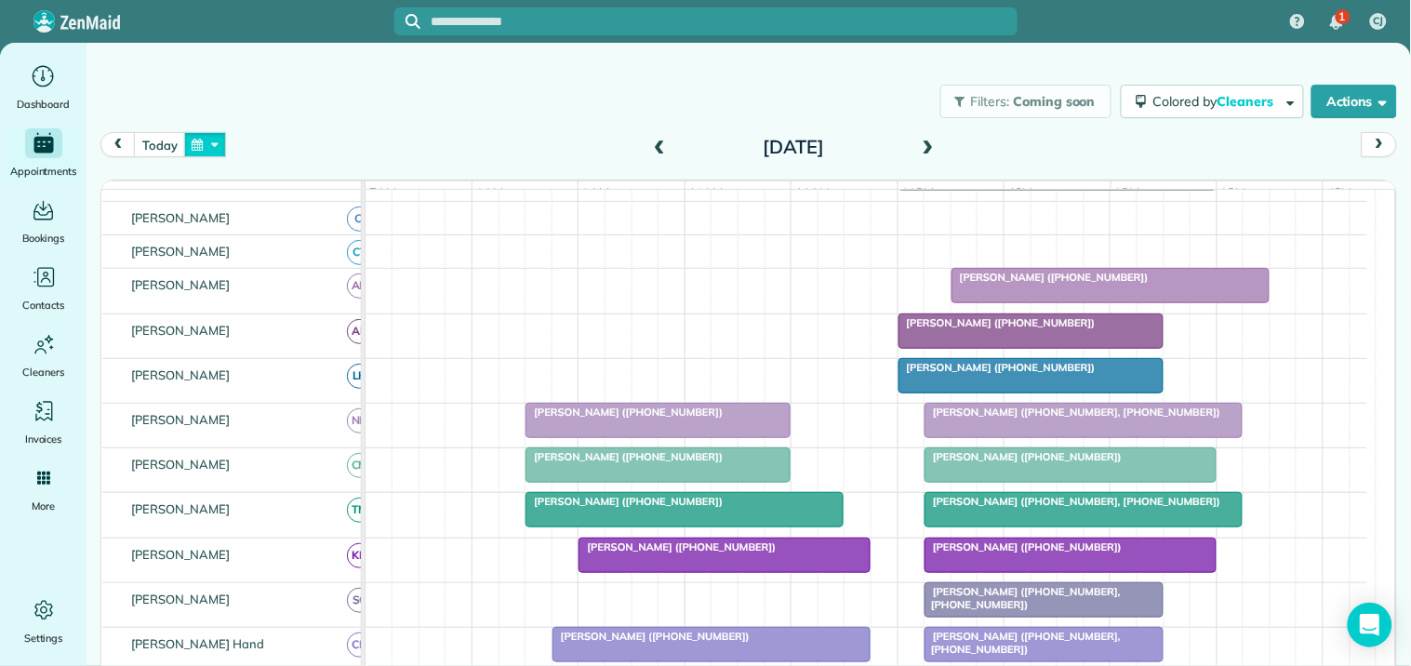
click at [211, 141] on button "button" at bounding box center [205, 144] width 43 height 25
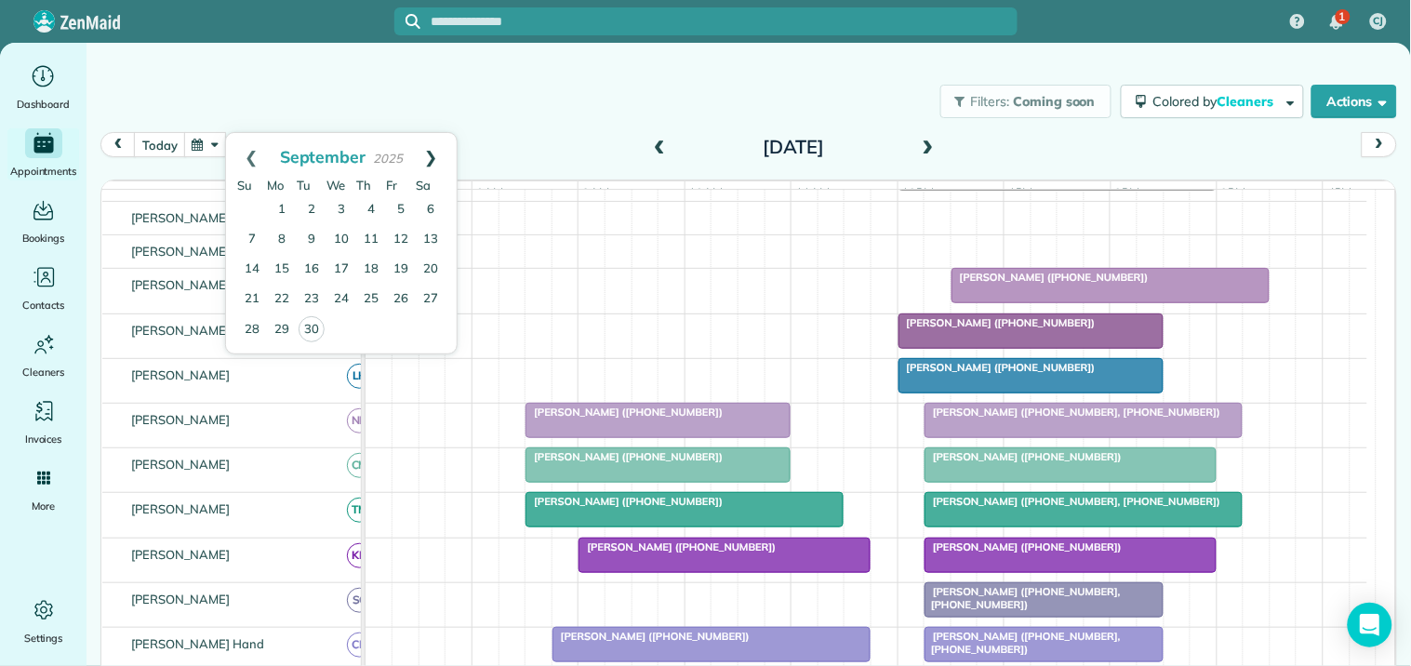
click at [431, 146] on link "Next" at bounding box center [431, 156] width 51 height 47
click at [373, 203] on link "2" at bounding box center [371, 210] width 30 height 30
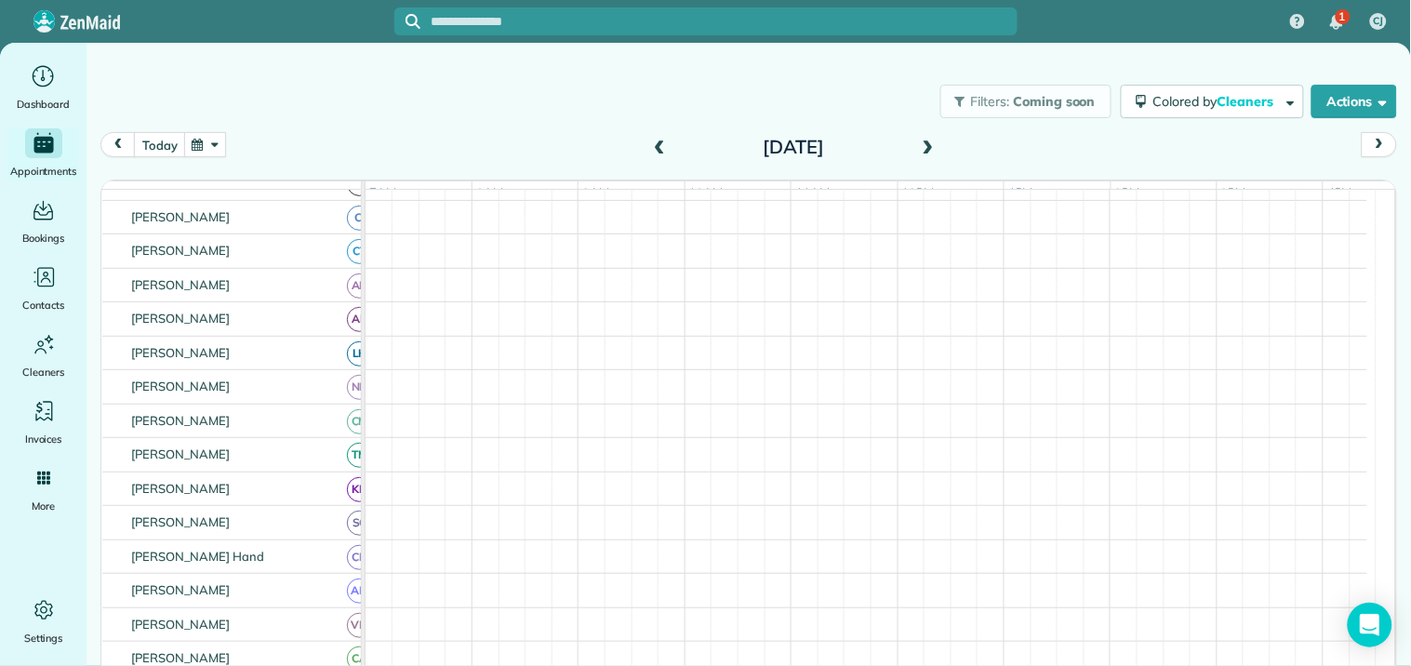
scroll to position [216, 0]
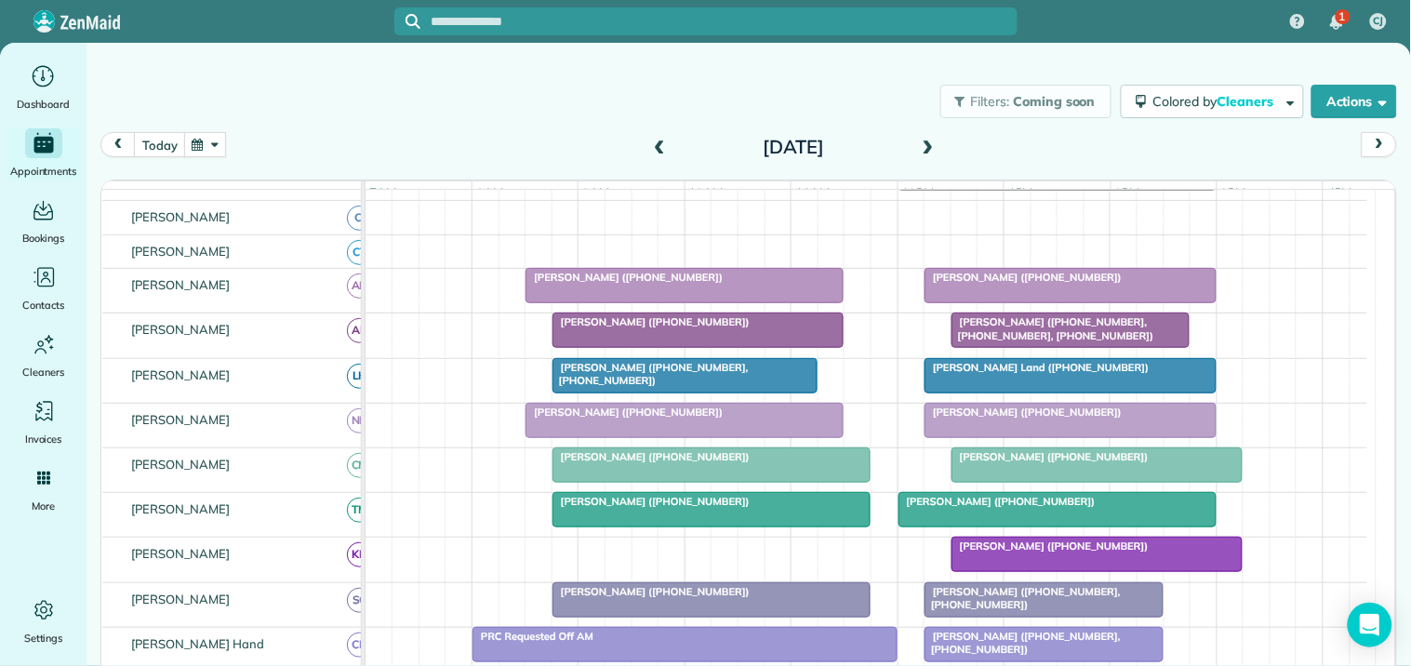
click at [995, 374] on div "[PERSON_NAME] Land ([PHONE_NUMBER])" at bounding box center [1070, 367] width 281 height 13
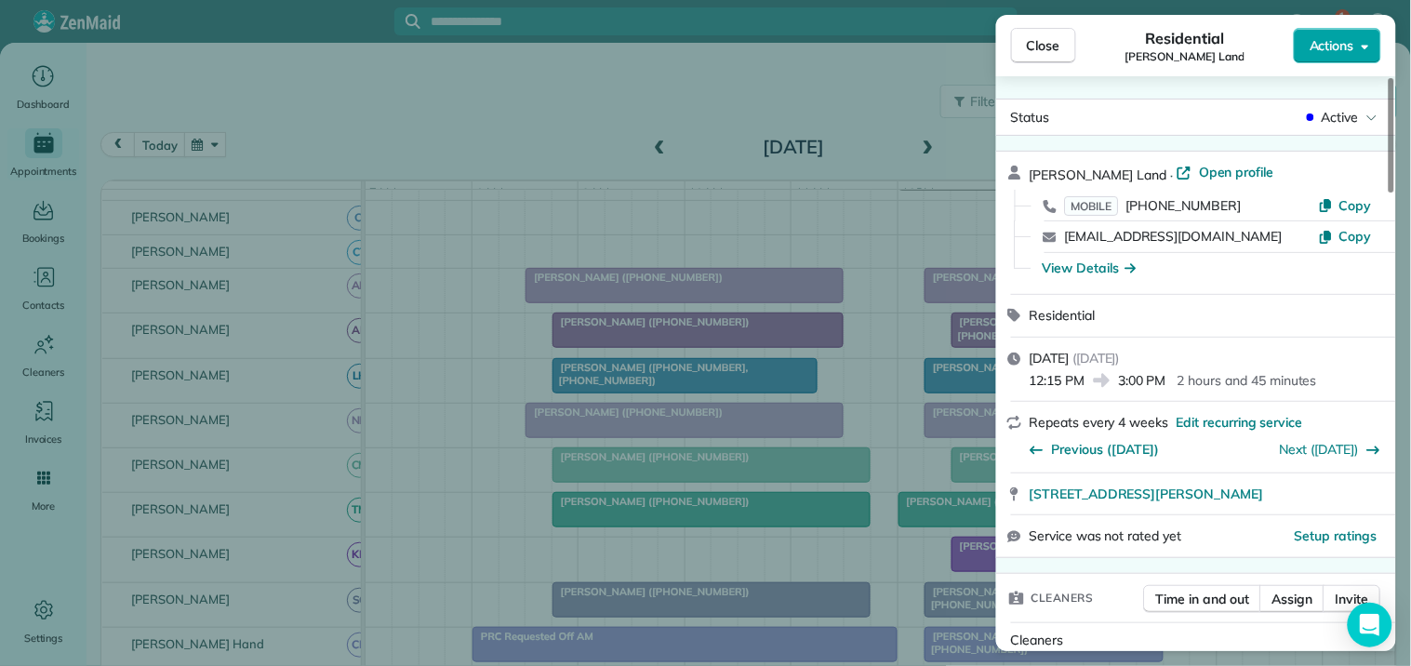
click at [1352, 47] on span "Actions" at bounding box center [1332, 45] width 45 height 19
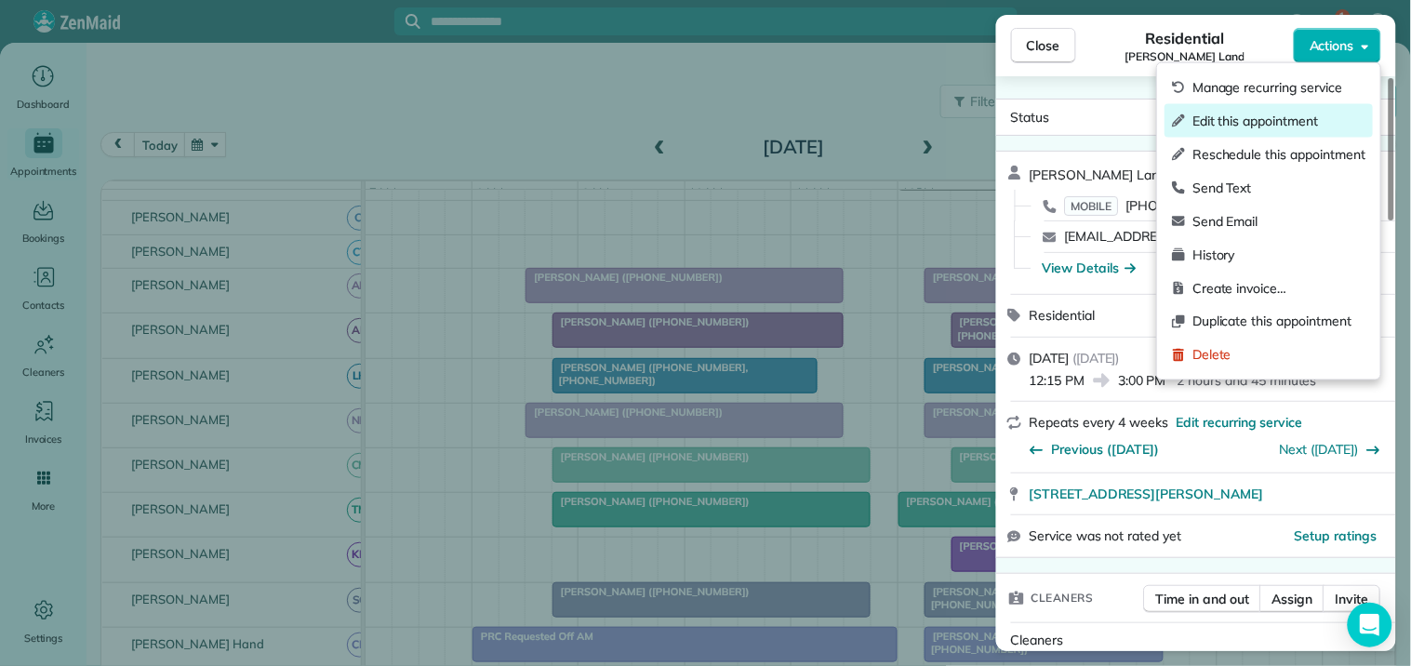
click at [1223, 124] on span "Edit this appointment" at bounding box center [1279, 121] width 173 height 19
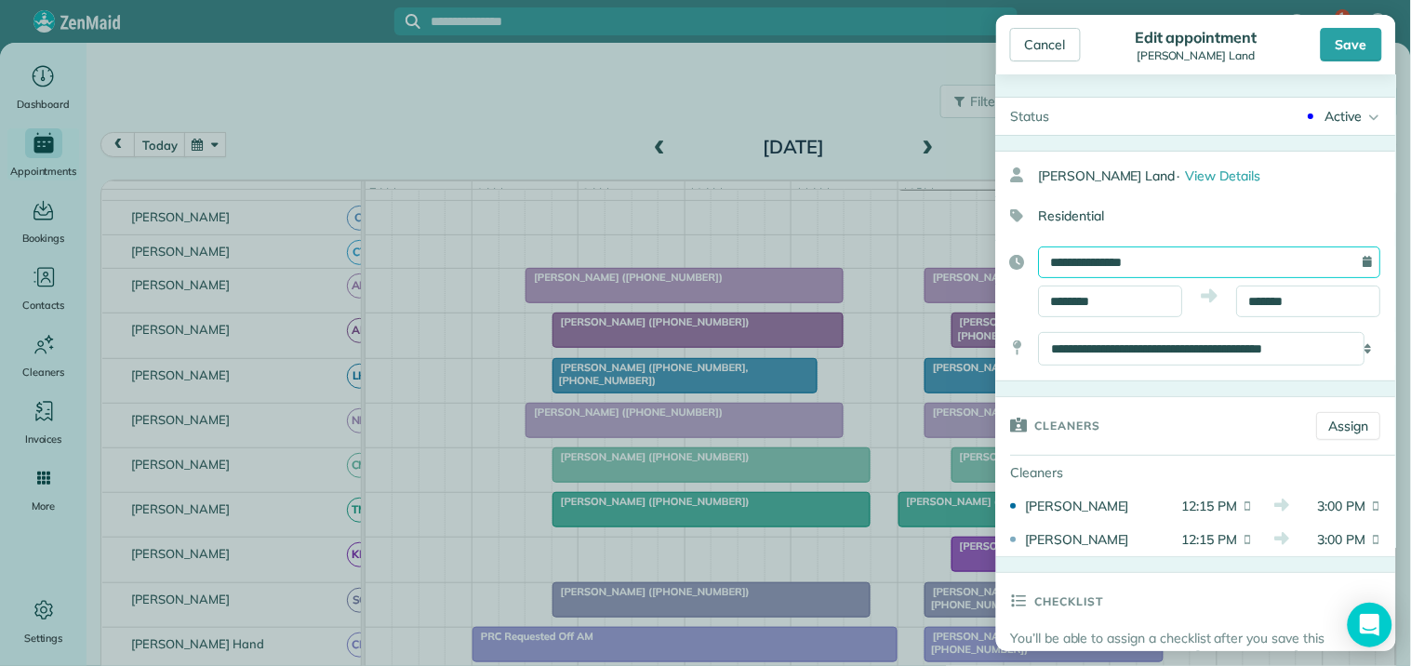
click at [1133, 256] on input "**********" at bounding box center [1210, 263] width 342 height 32
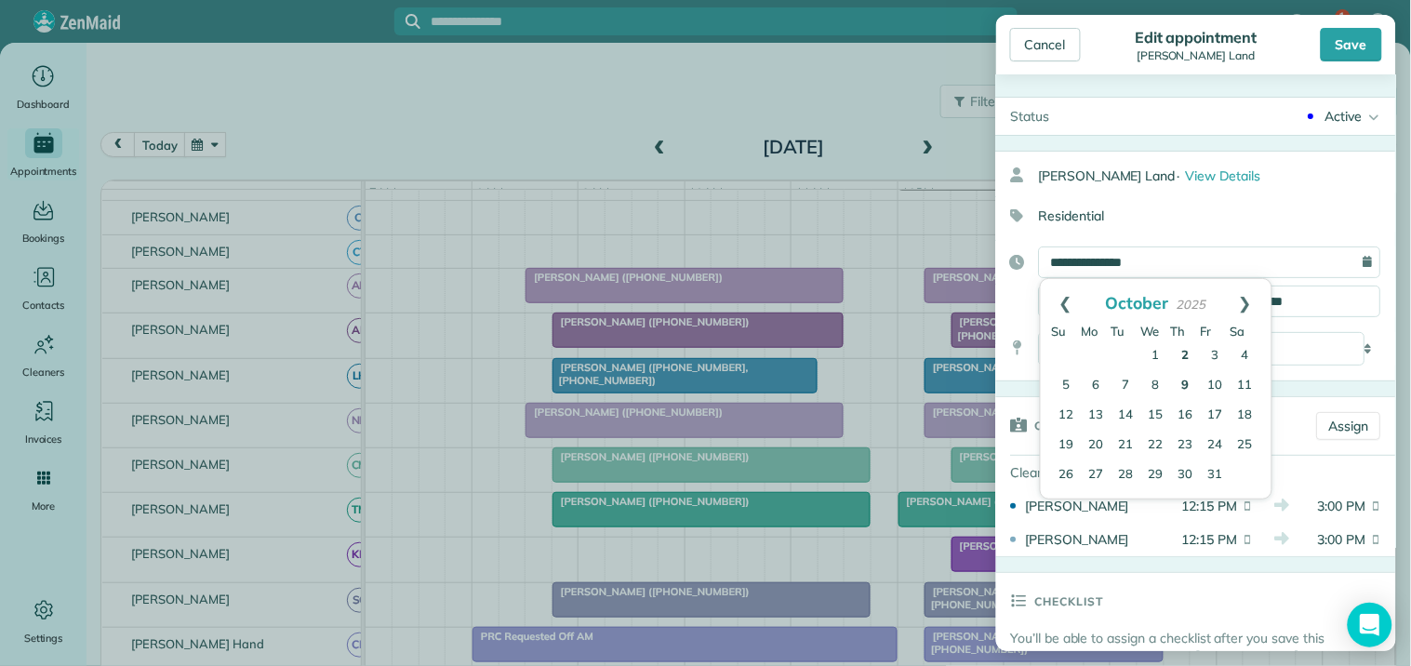
click at [1180, 384] on link "9" at bounding box center [1186, 386] width 30 height 30
type input "**********"
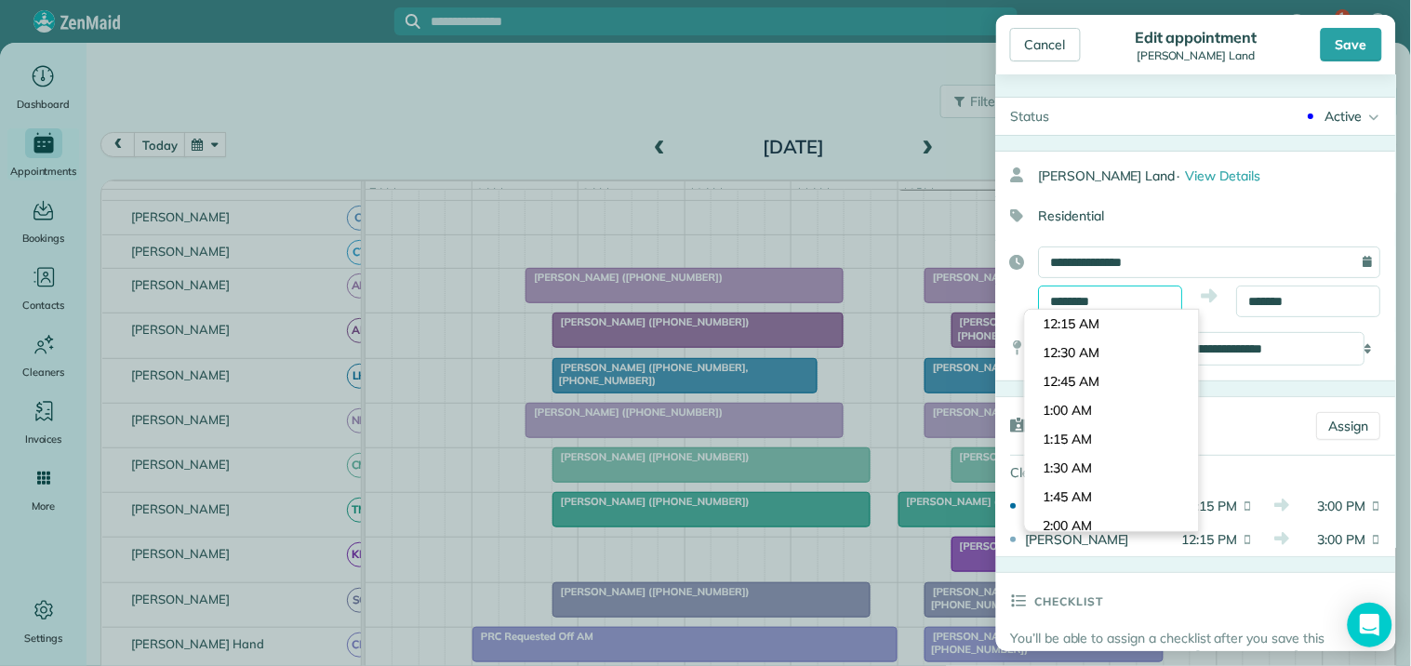
click at [1108, 289] on input "********" at bounding box center [1111, 302] width 144 height 32
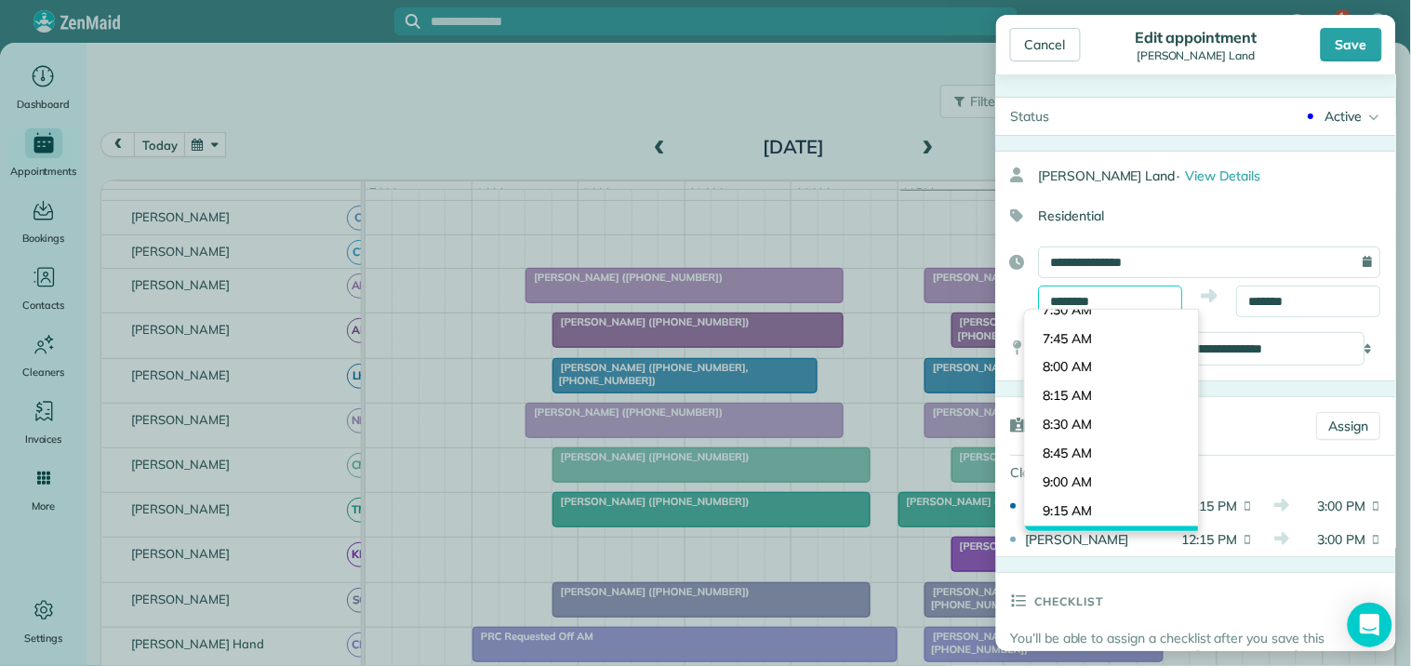
scroll to position [838, 0]
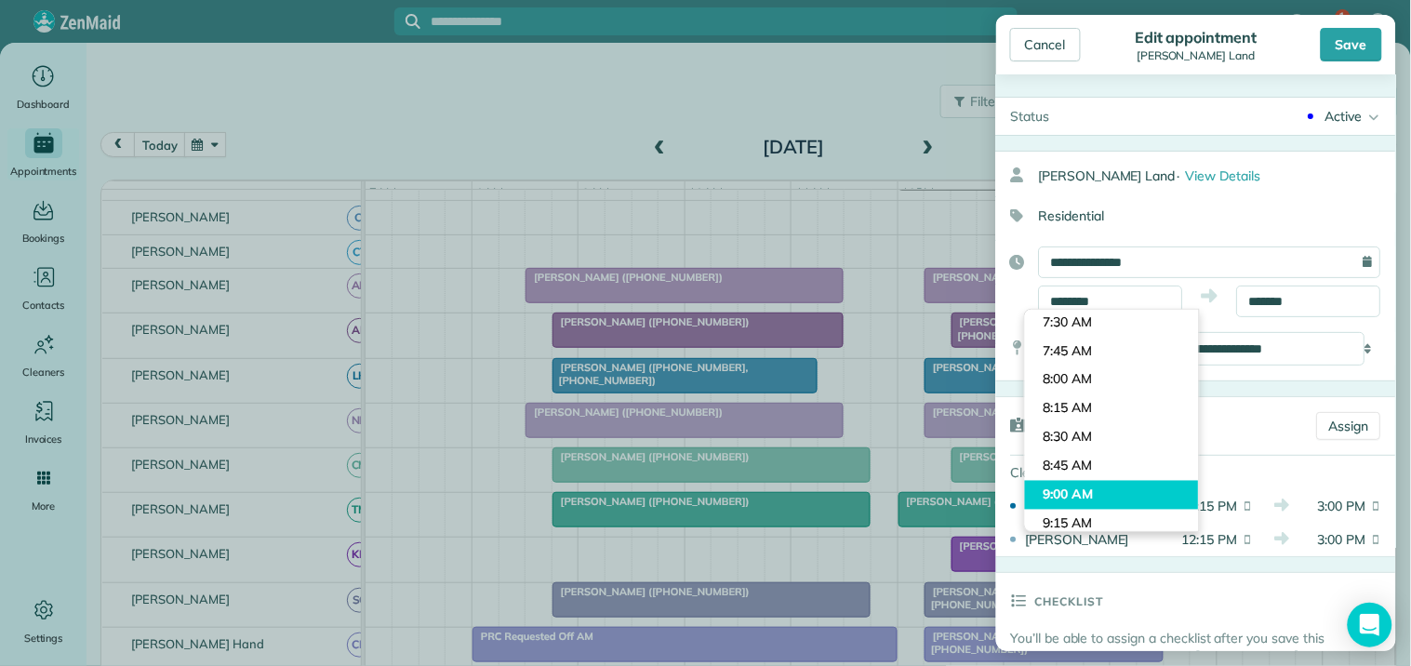
type input "*******"
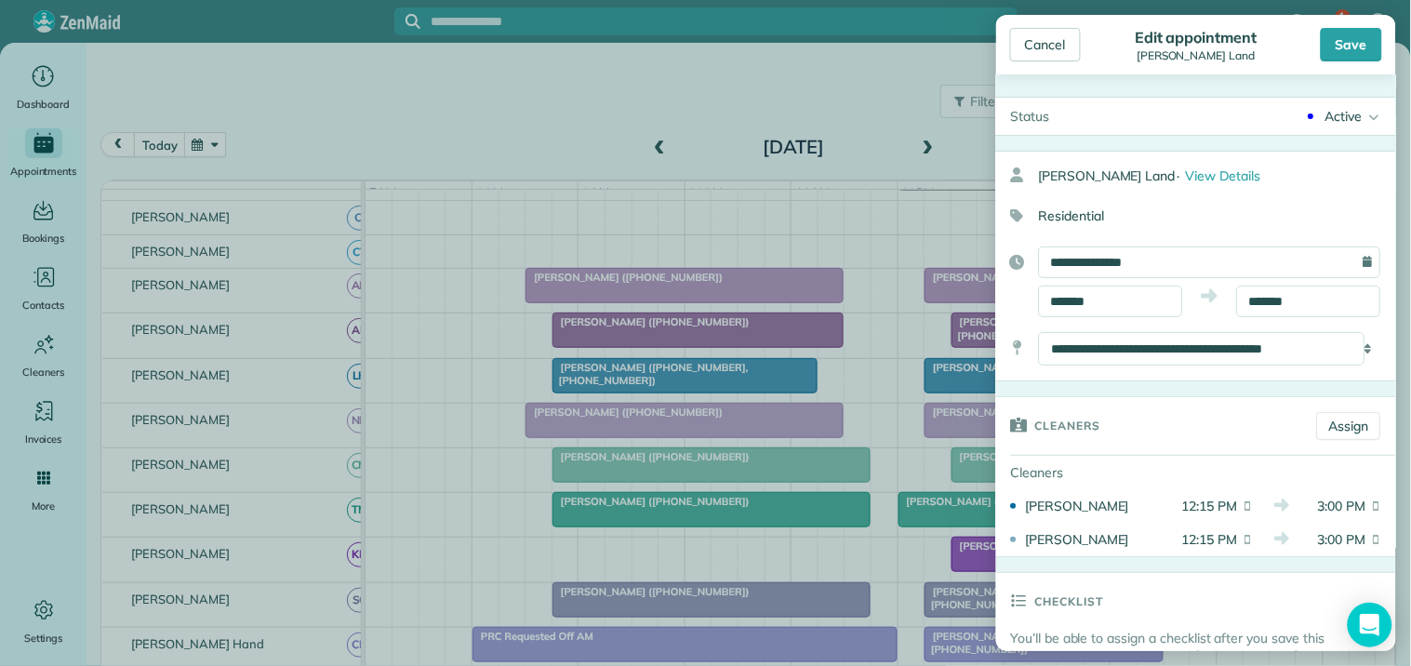
drag, startPoint x: 1073, startPoint y: 496, endPoint x: 1159, endPoint y: 400, distance: 129.1
click at [1073, 495] on body "1 CJ Dashboard Appointments Bookings Contacts Cleaners Invoices Payroll Reports…" at bounding box center [705, 333] width 1411 height 666
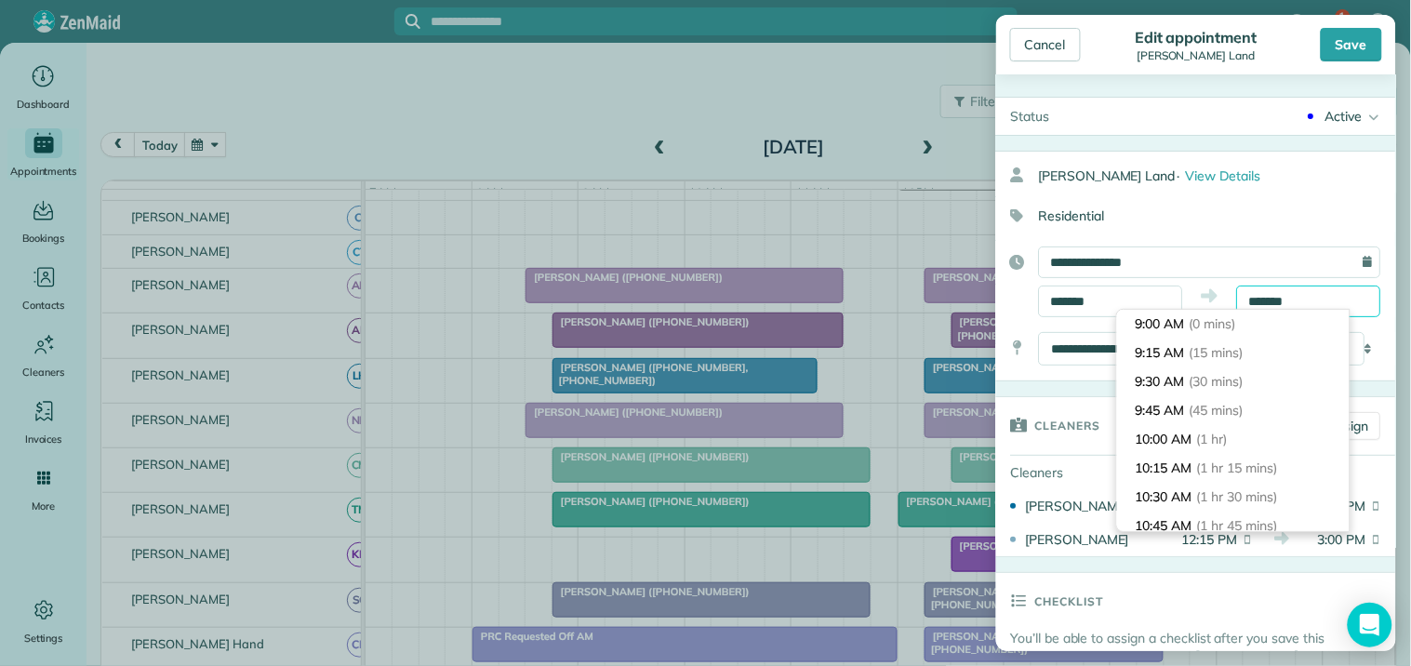
click at [1278, 300] on input "*******" at bounding box center [1309, 302] width 144 height 32
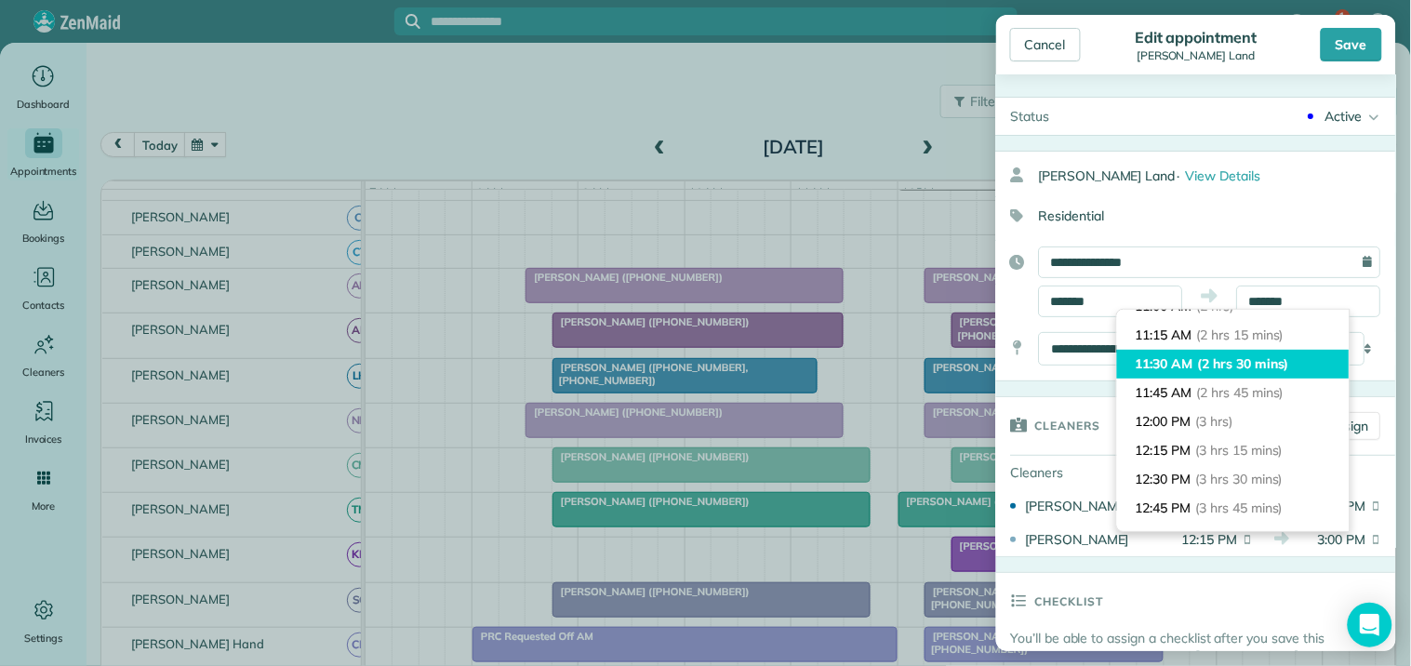
type input "********"
click at [1221, 357] on span "(2 hrs 30 mins)" at bounding box center [1243, 363] width 91 height 17
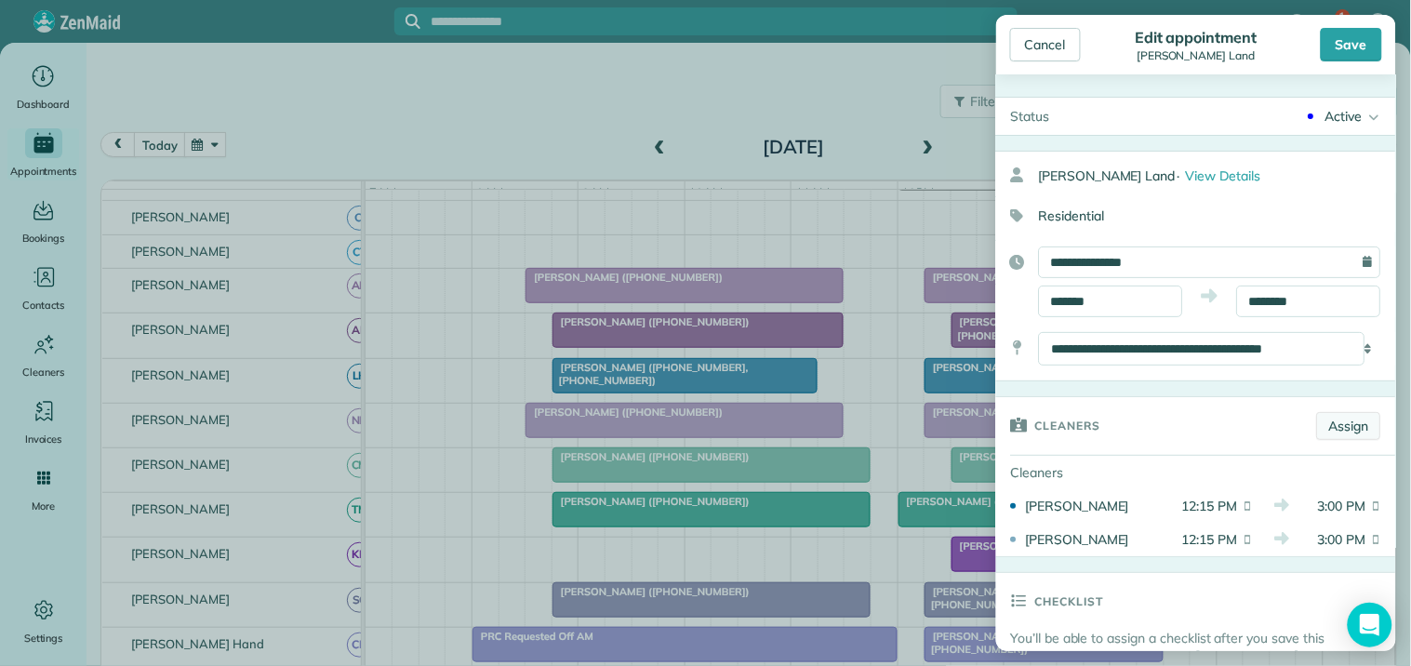
click at [1335, 422] on link "Assign" at bounding box center [1349, 426] width 64 height 28
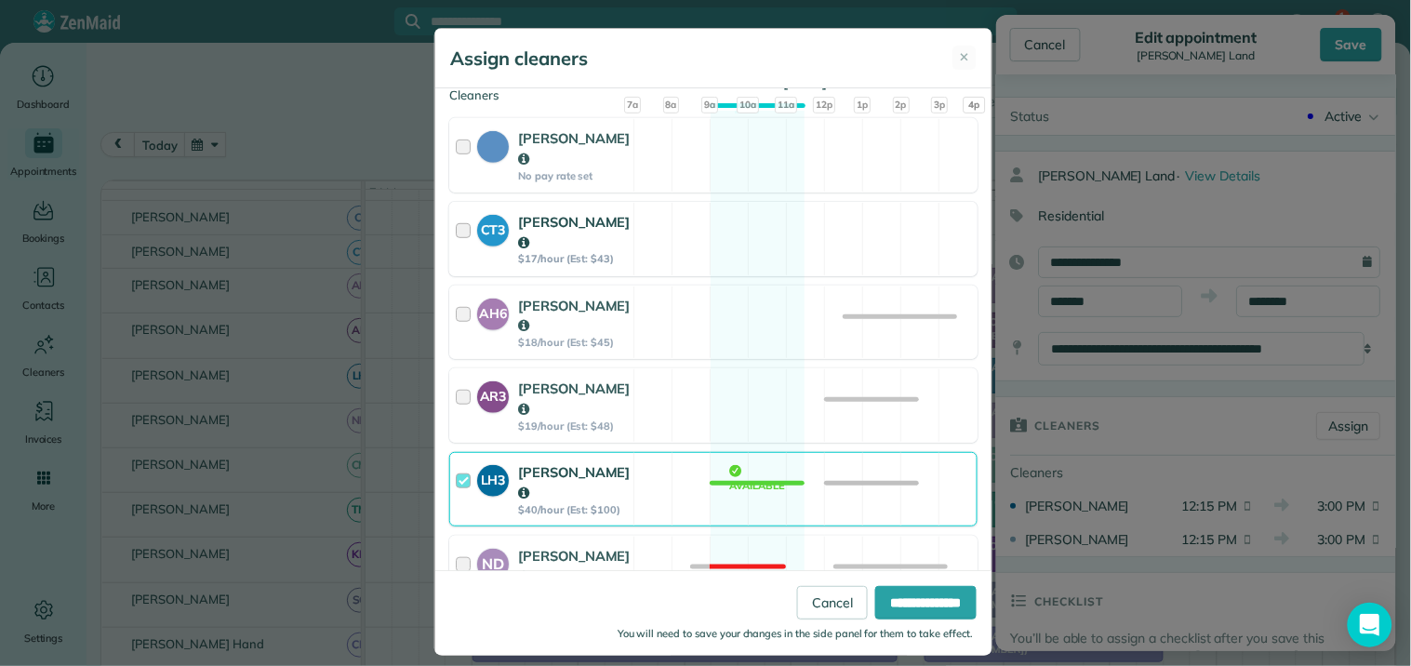
scroll to position [207, 0]
drag, startPoint x: 738, startPoint y: 356, endPoint x: 738, endPoint y: 401, distance: 44.7
click at [739, 367] on div "AR3 [PERSON_NAME] $19/hour (Est: $48) Available" at bounding box center [713, 404] width 528 height 74
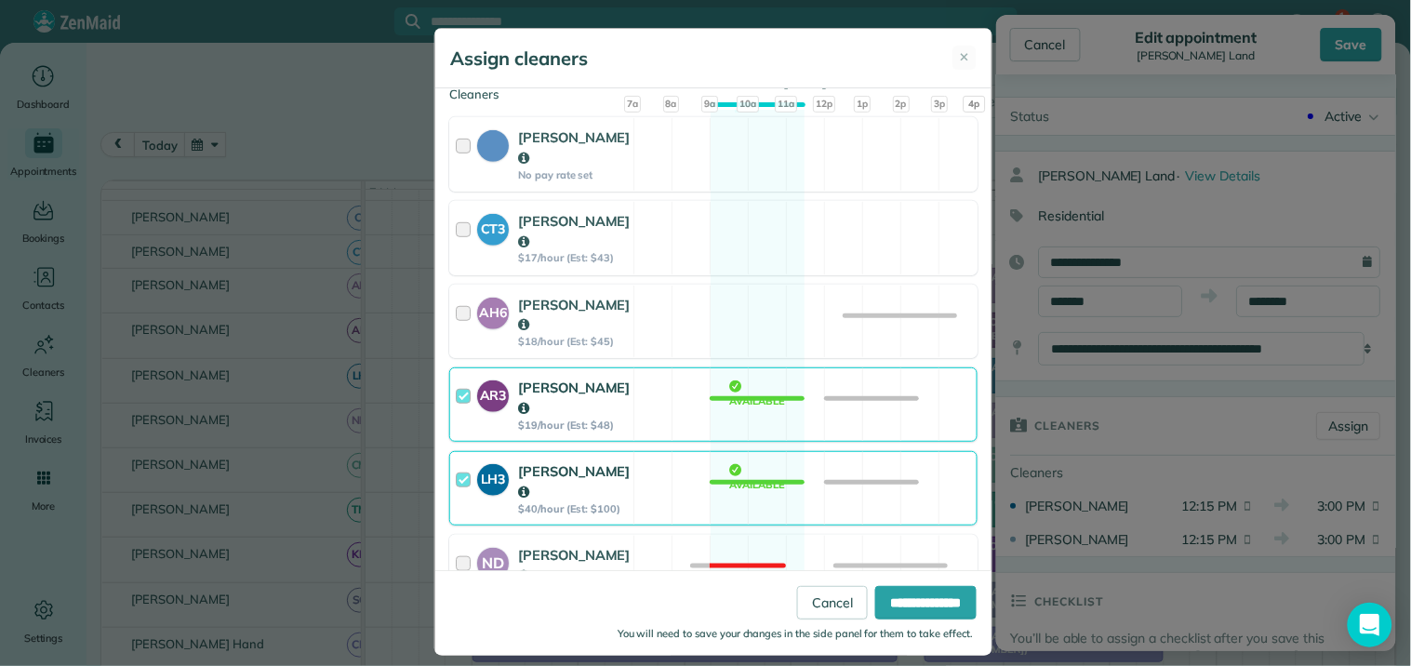
click at [738, 451] on div "LH3 [PERSON_NAME] $40/hour (Est: $100) Available" at bounding box center [713, 488] width 528 height 74
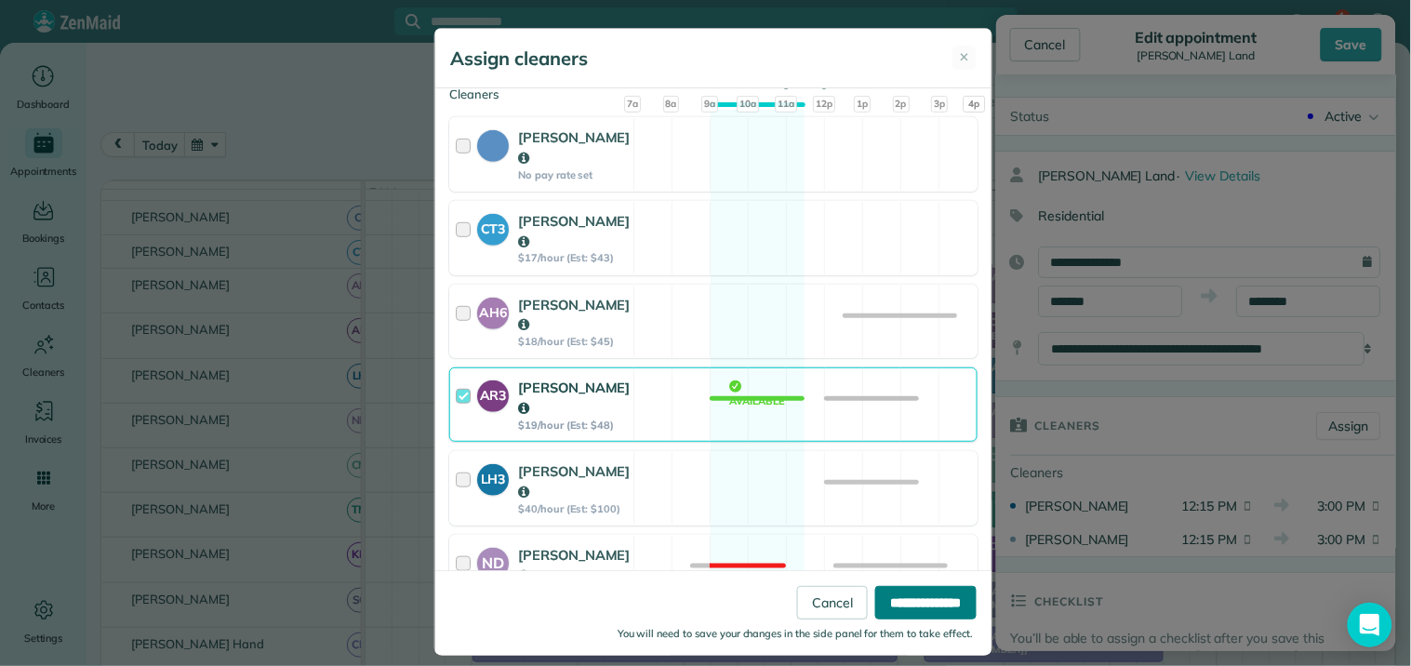
click at [913, 607] on input "**********" at bounding box center [925, 602] width 101 height 33
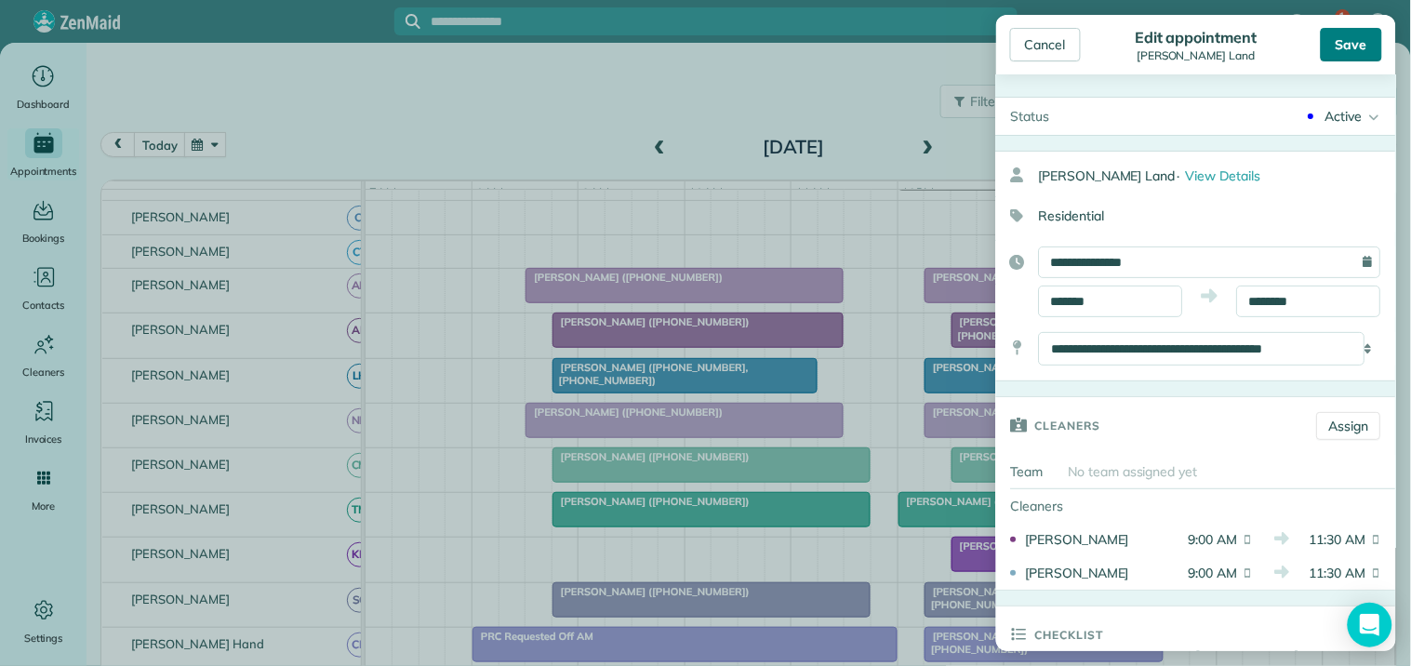
click at [1362, 50] on div "Save" at bounding box center [1351, 44] width 61 height 33
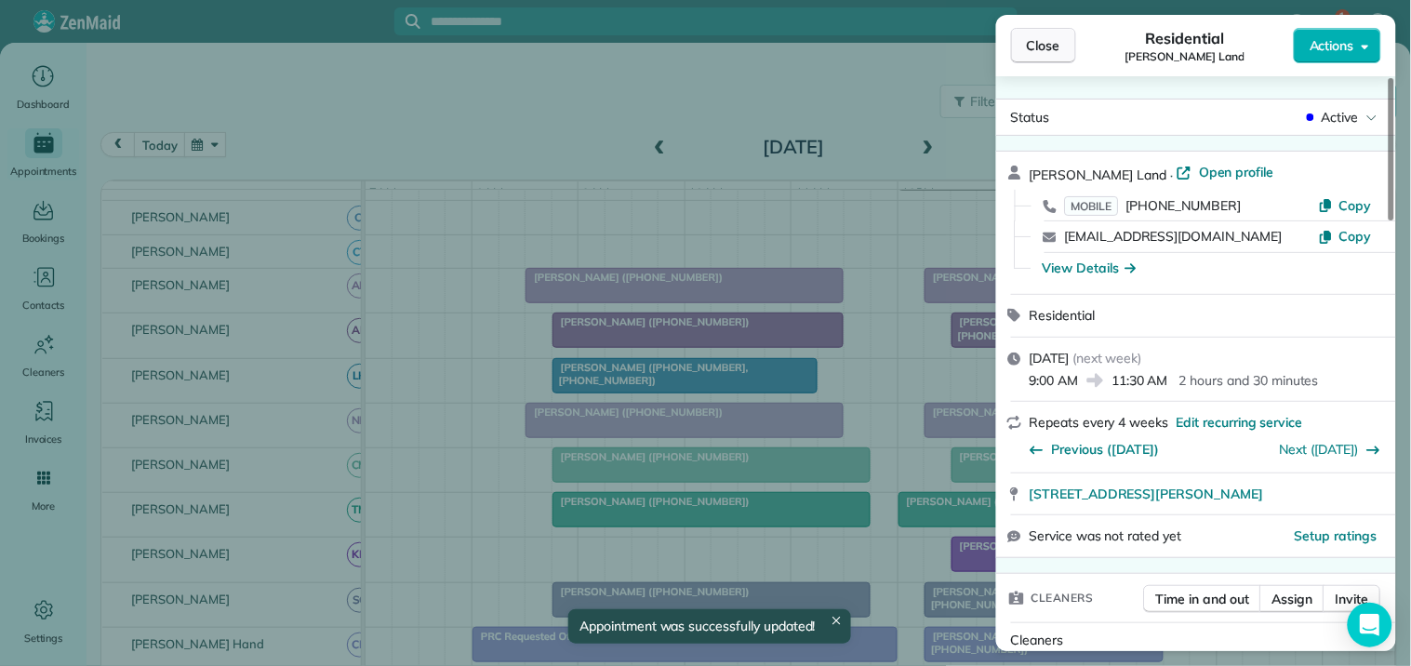
click at [1021, 47] on button "Close" at bounding box center [1043, 45] width 65 height 35
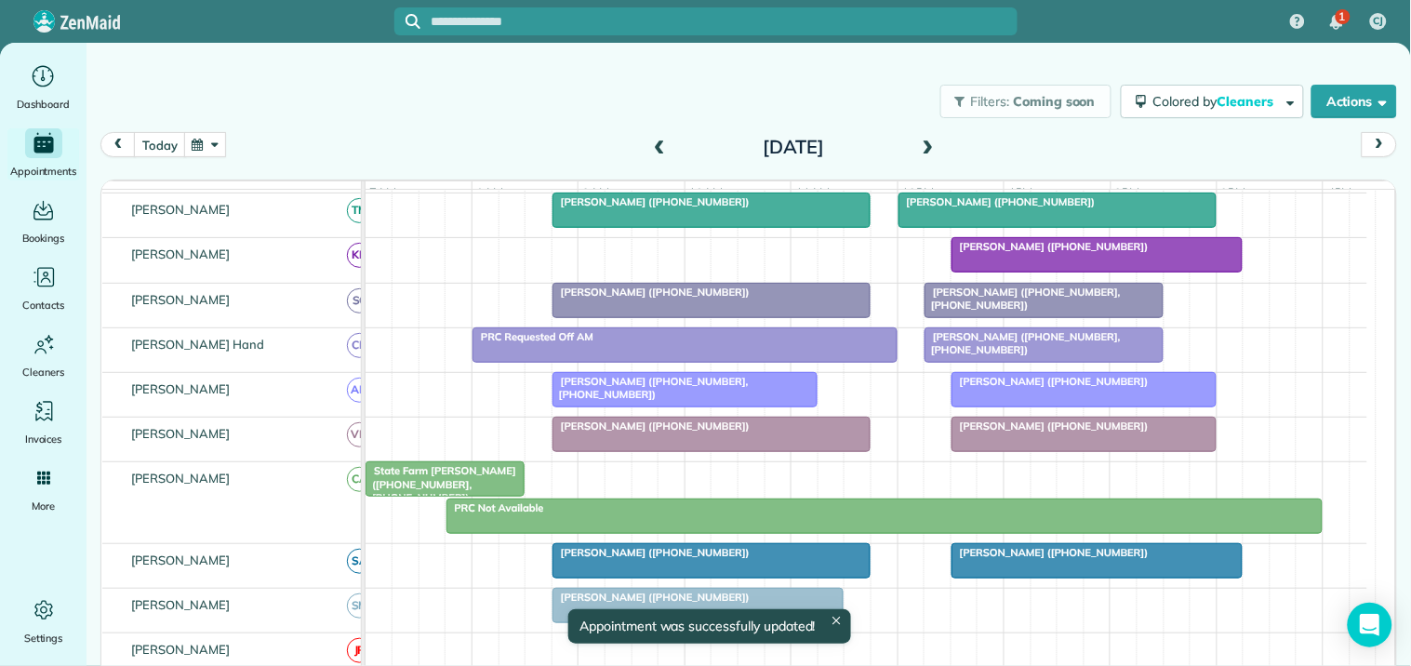
scroll to position [526, 0]
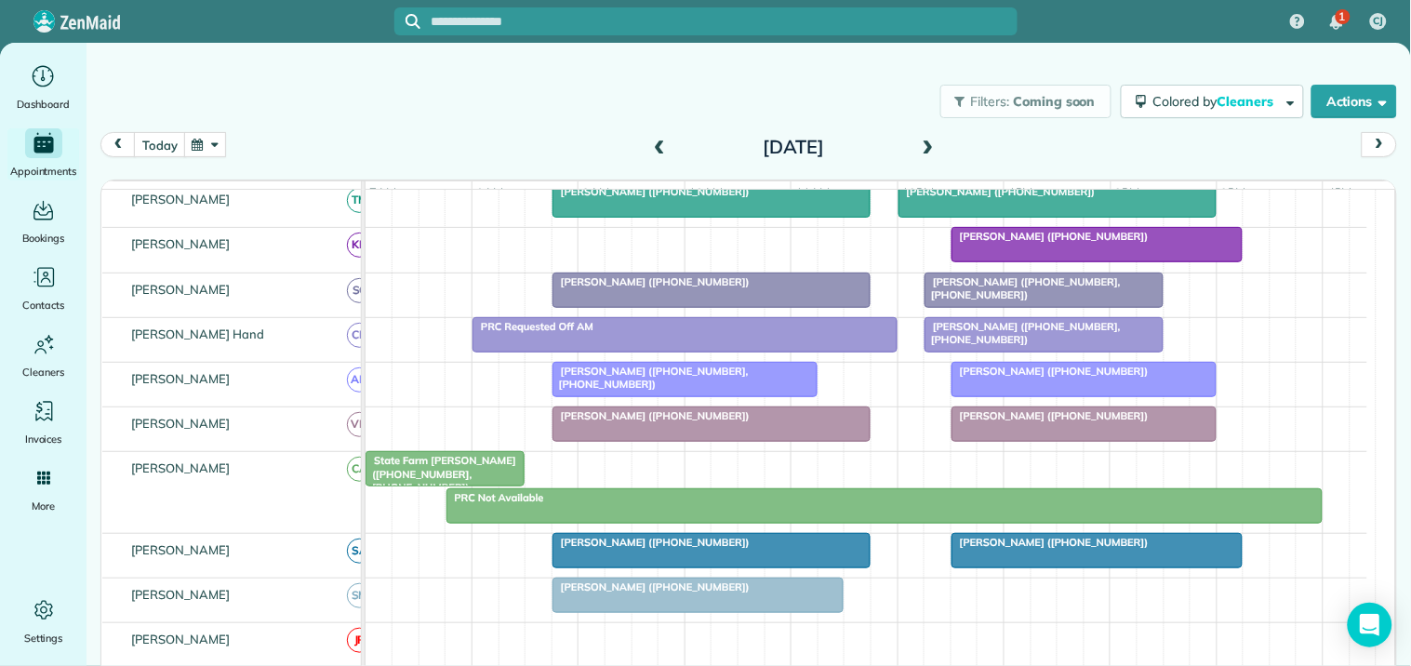
click at [203, 142] on button "button" at bounding box center [205, 144] width 43 height 25
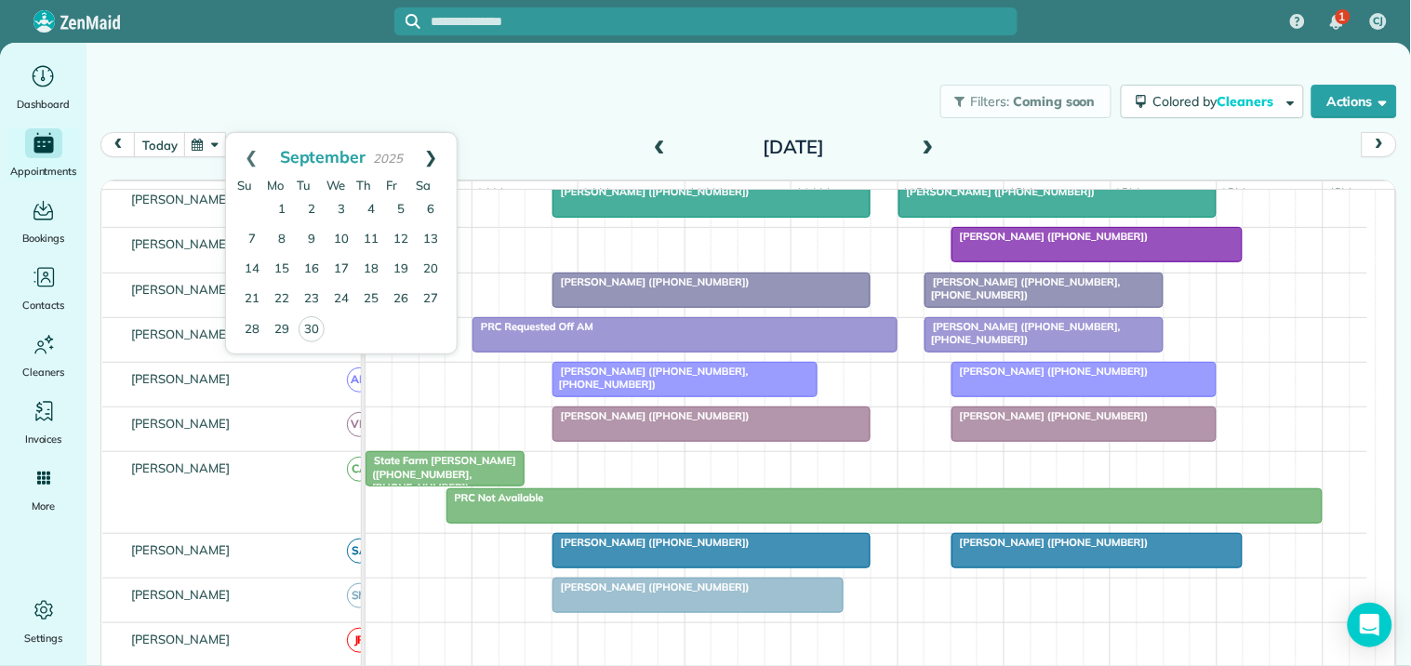
click at [432, 155] on link "Next" at bounding box center [431, 156] width 51 height 47
click at [372, 233] on link "9" at bounding box center [371, 240] width 30 height 30
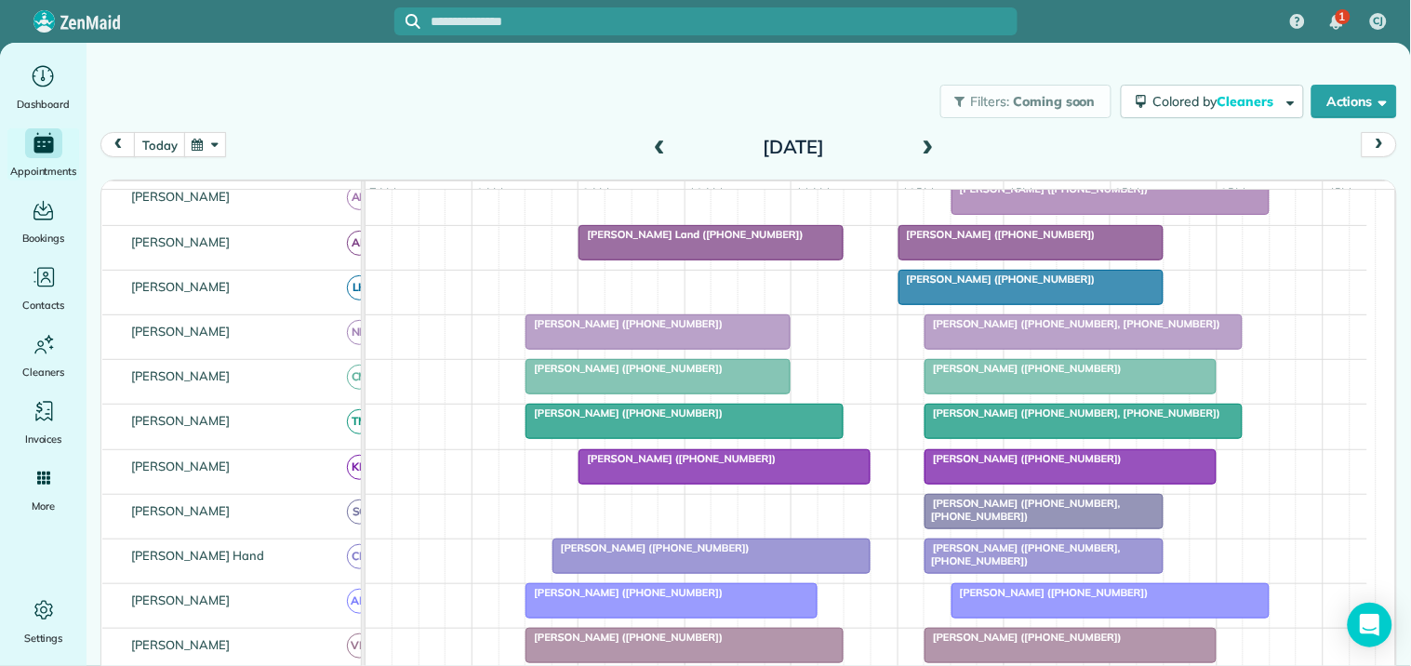
scroll to position [552, 0]
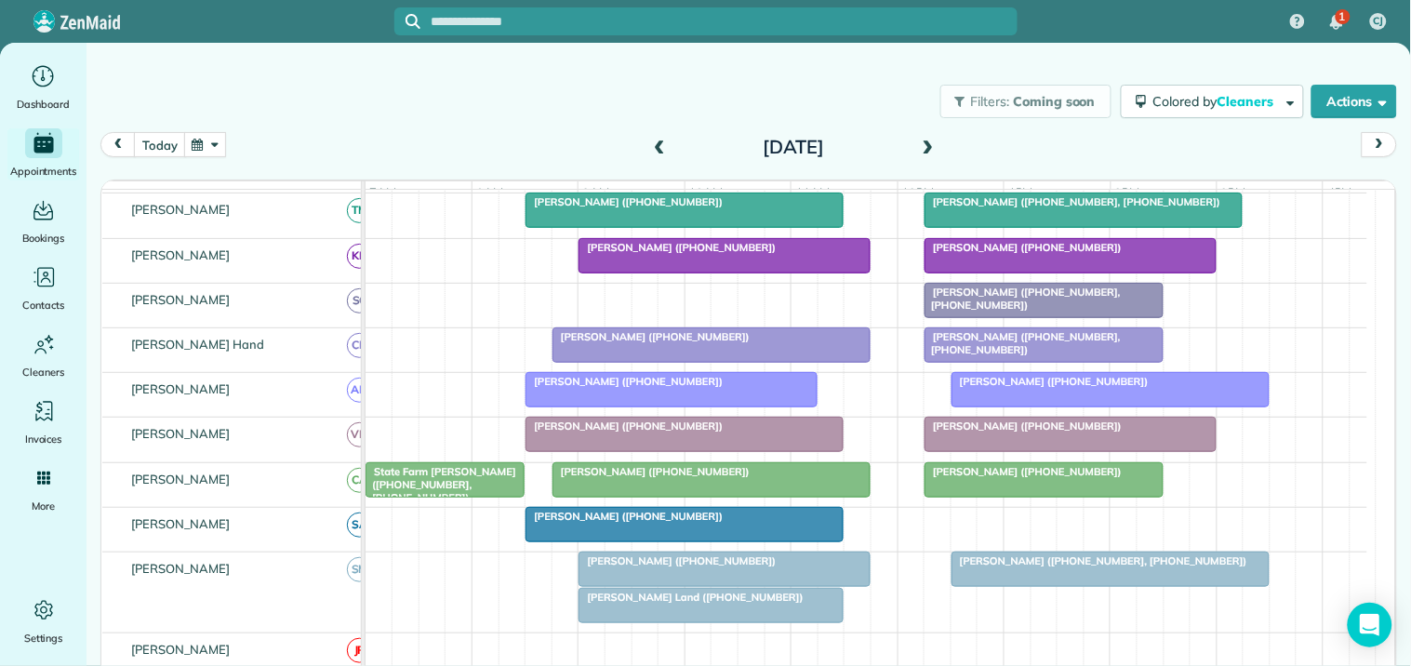
click at [730, 586] on div at bounding box center [725, 569] width 290 height 33
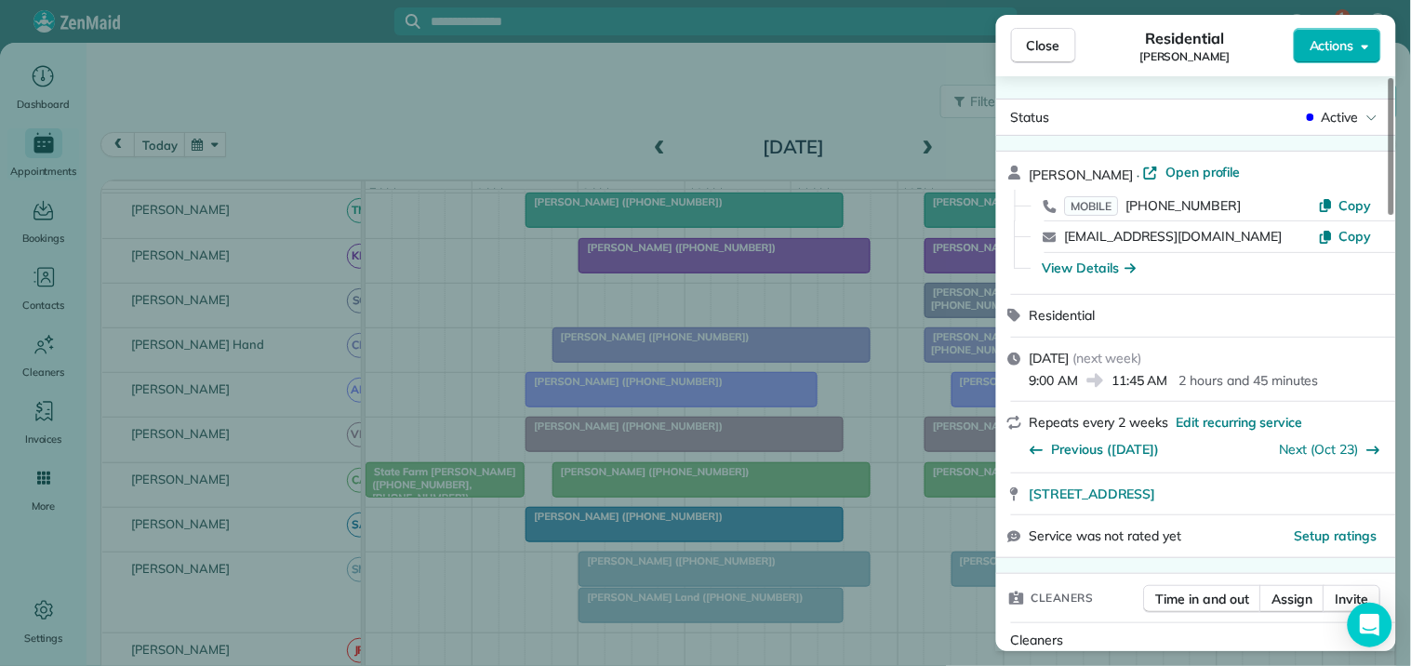
scroll to position [103, 0]
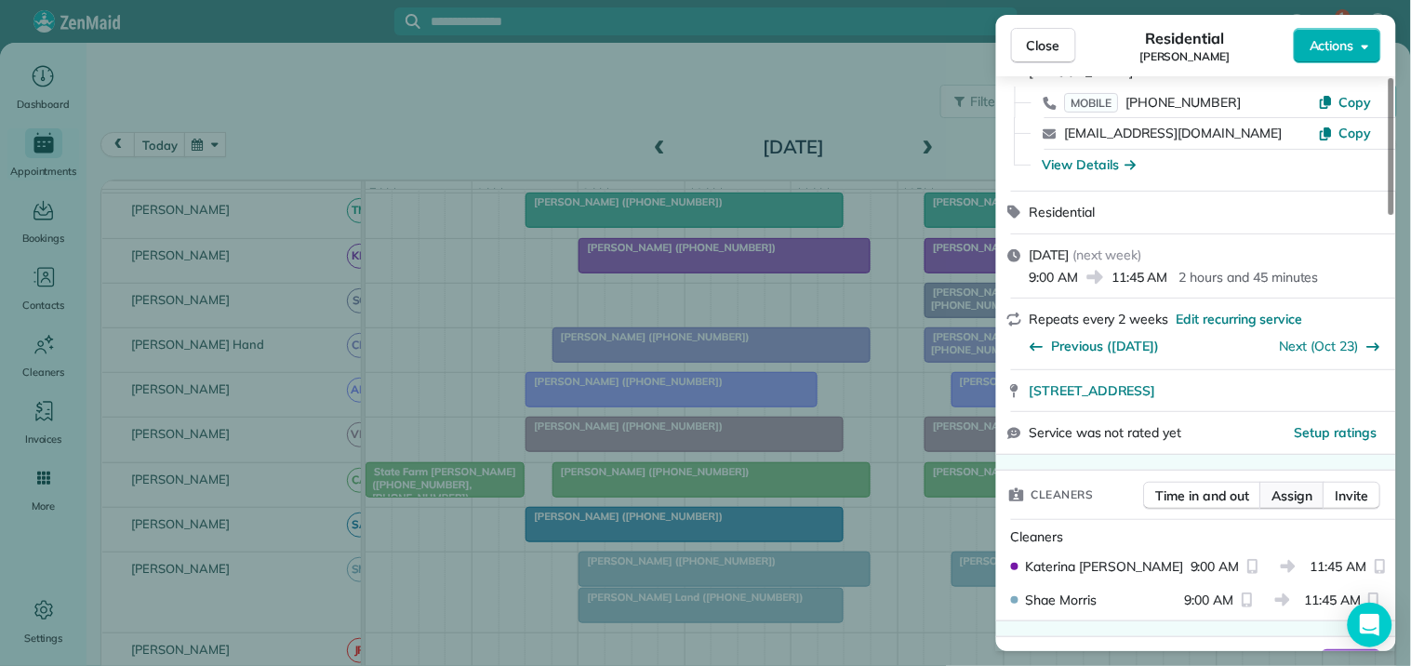
click at [1295, 491] on span "Assign" at bounding box center [1293, 496] width 41 height 19
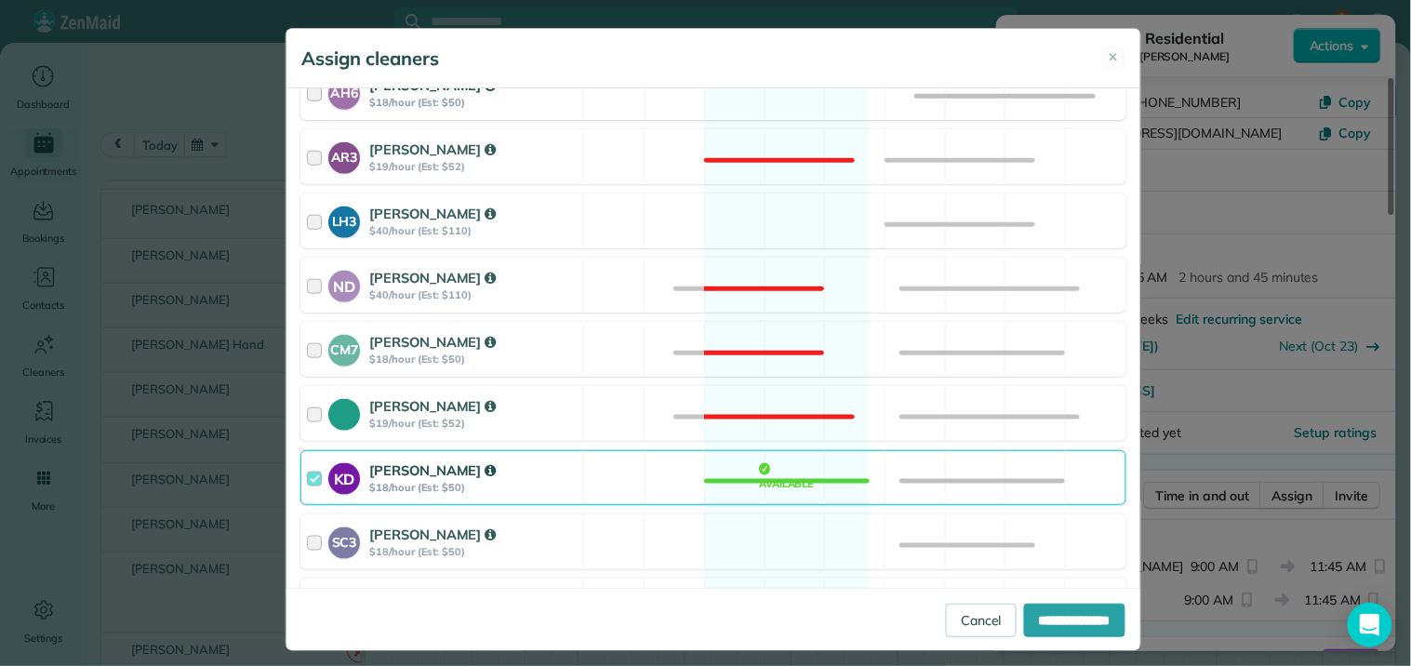
scroll to position [516, 0]
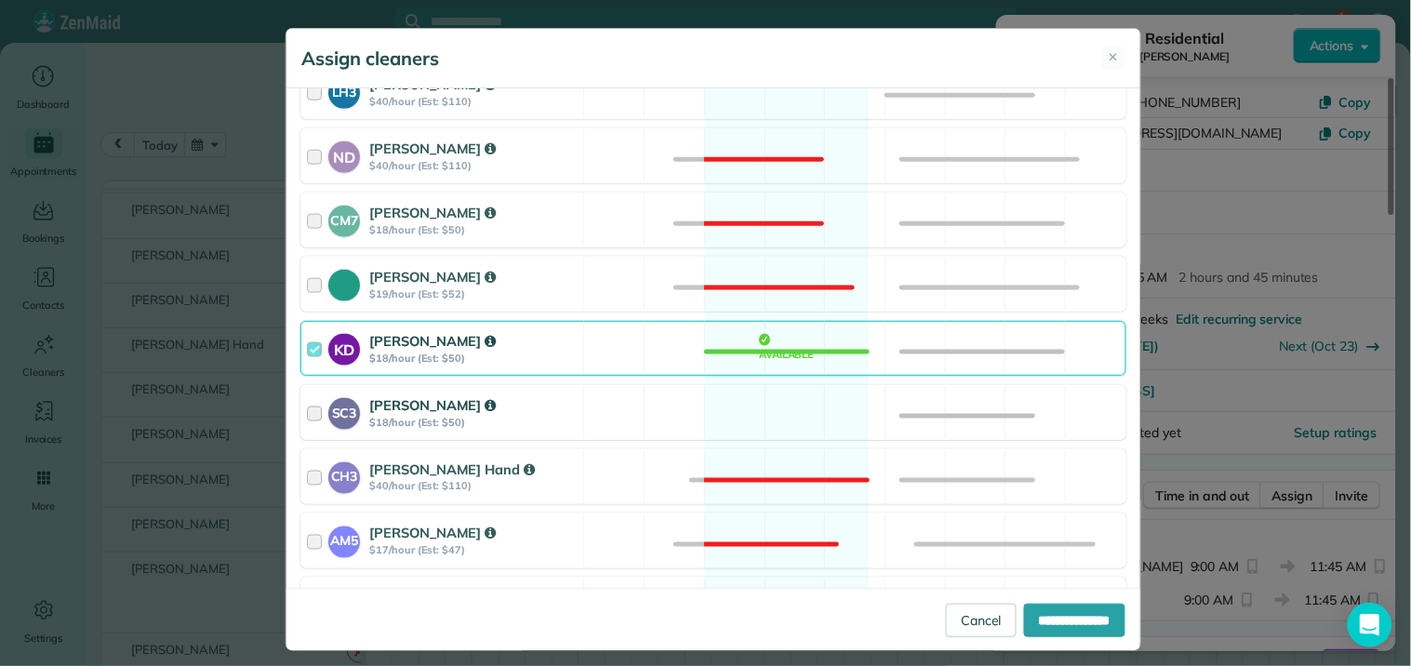
click at [760, 420] on div "SC3 [PERSON_NAME] $18/hour (Est: $50) Available" at bounding box center [713, 412] width 826 height 55
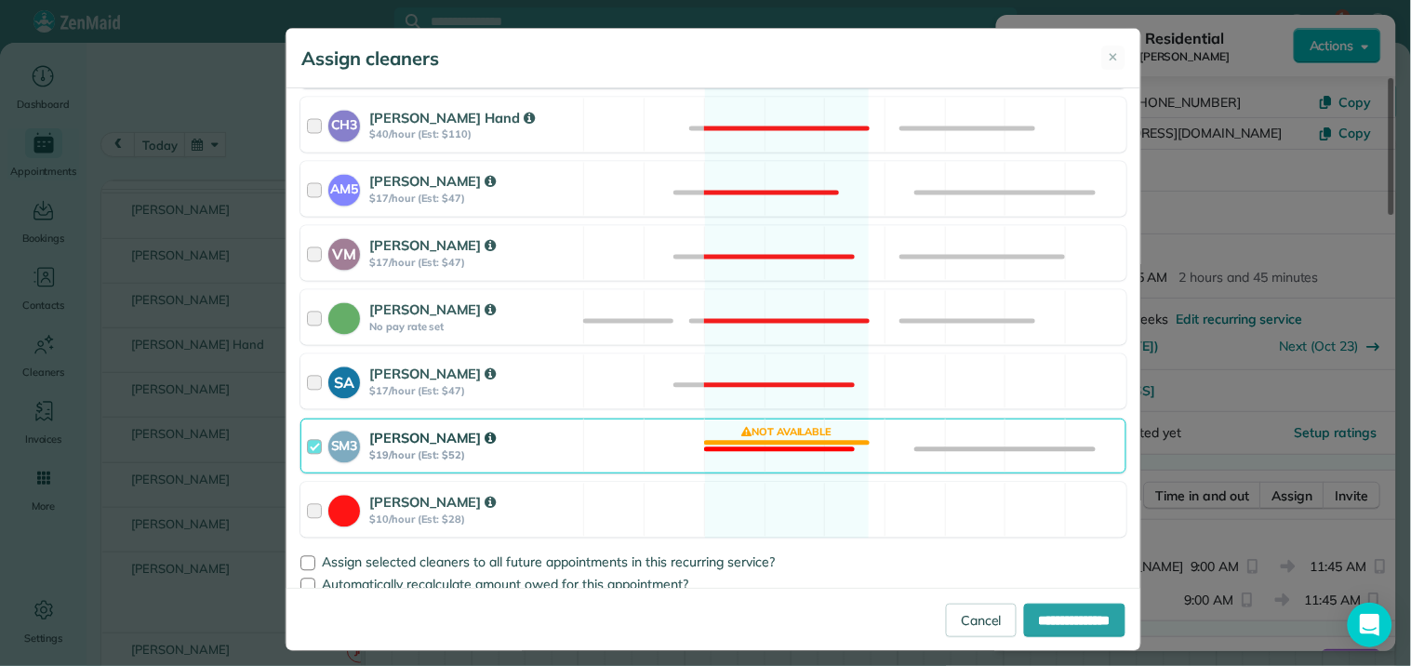
scroll to position [887, 0]
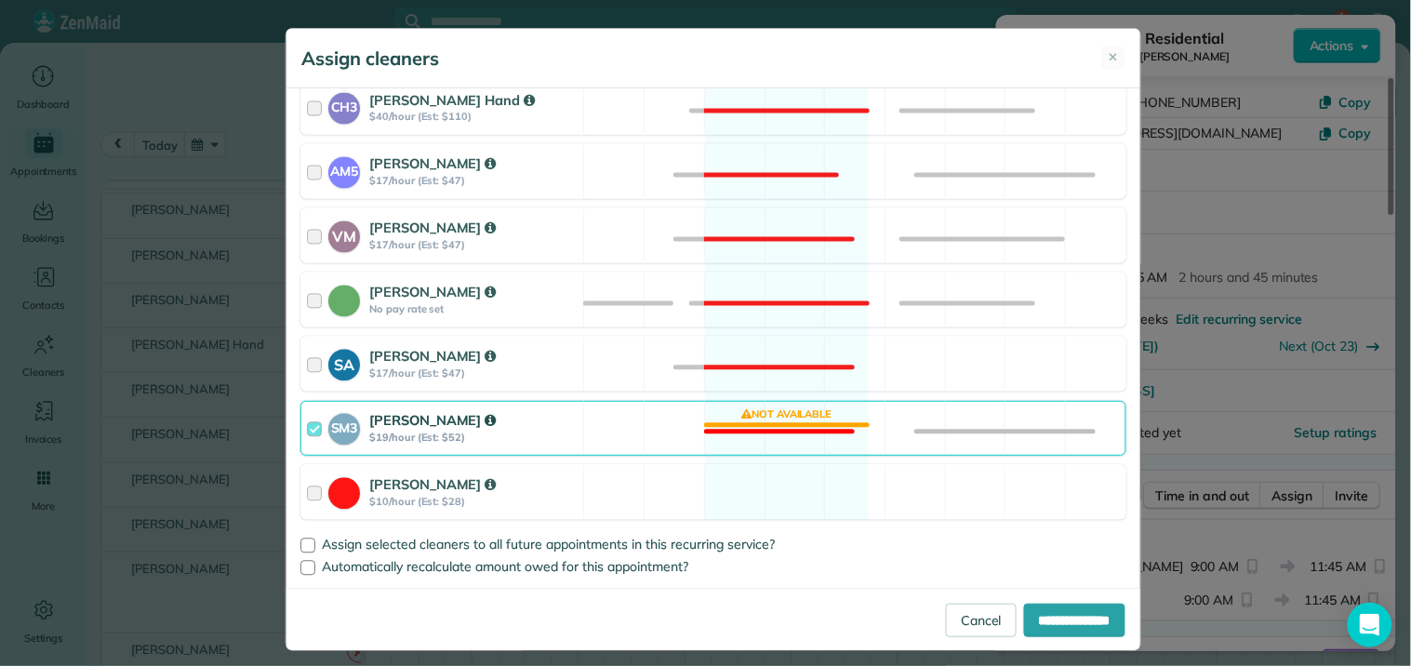
click at [770, 420] on div "SM3 [PERSON_NAME] $19/hour (Est: $52) Not available" at bounding box center [713, 428] width 826 height 55
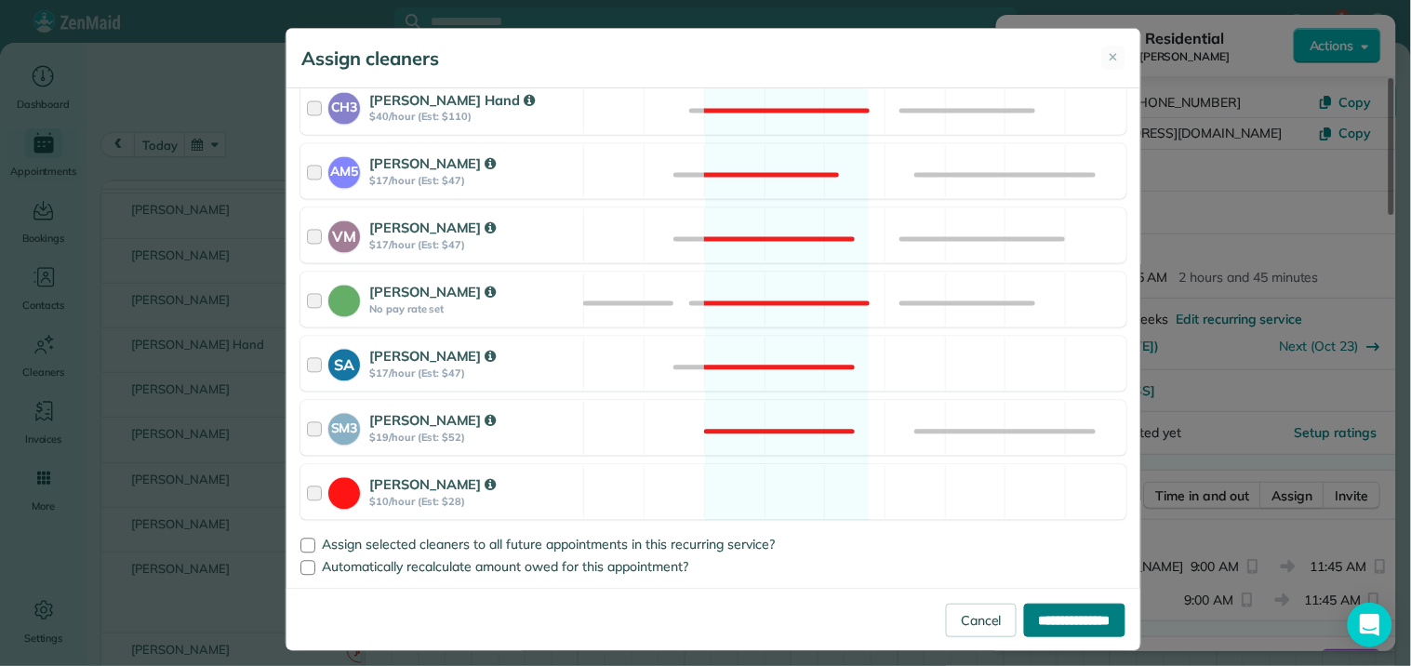
click at [1066, 624] on input "**********" at bounding box center [1074, 620] width 101 height 33
type input "**********"
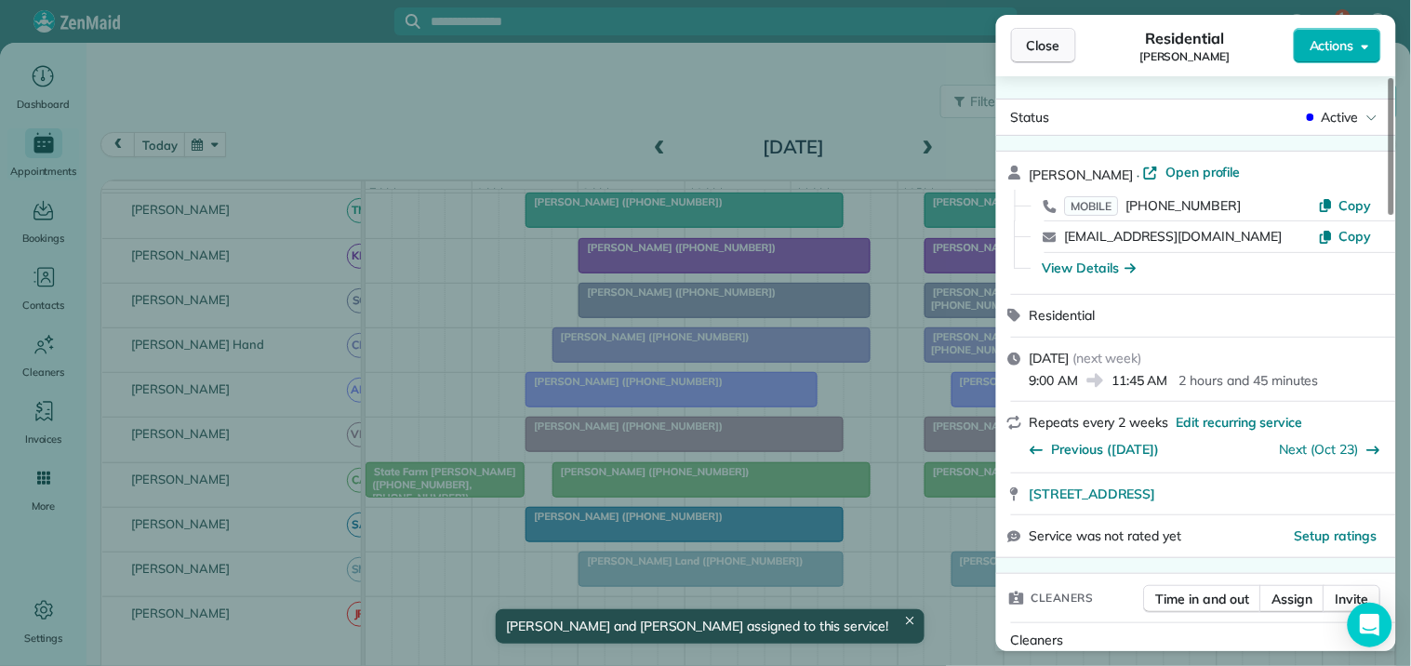
click at [1046, 39] on span "Close" at bounding box center [1043, 45] width 33 height 19
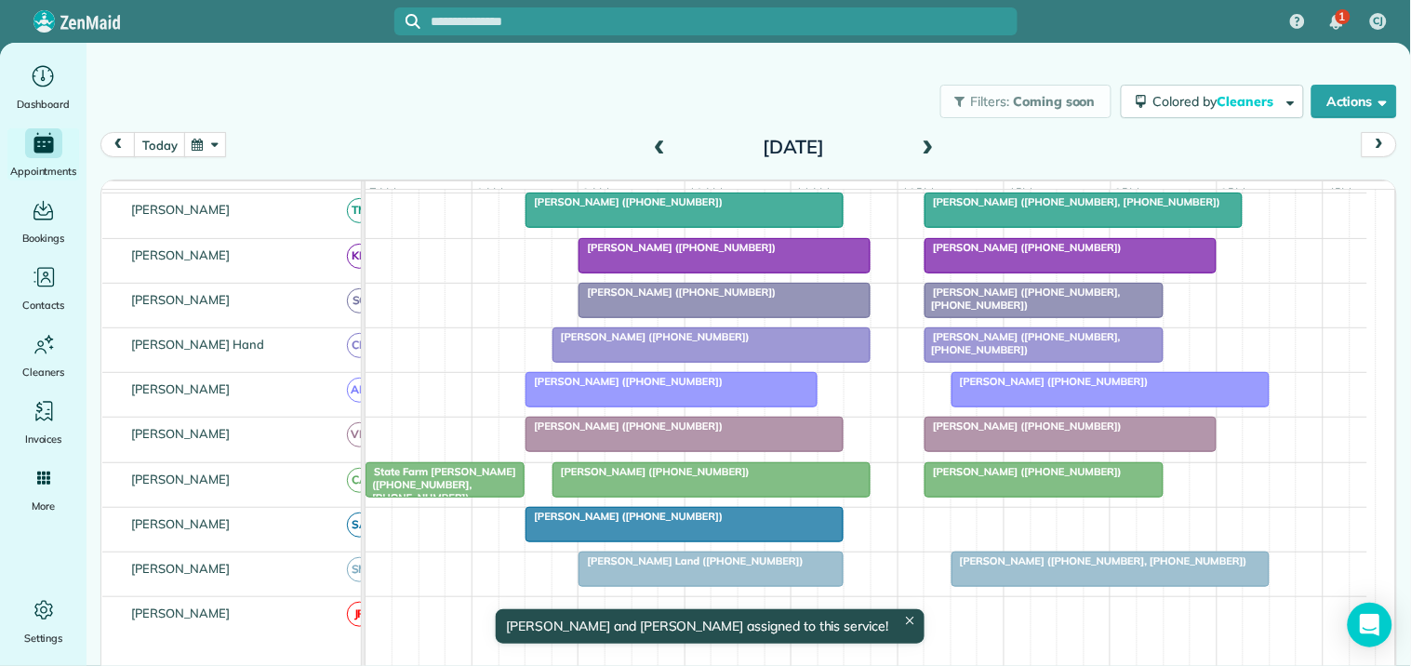
click at [518, 110] on div "Filters: Coming soon Colored by Cleaners Color by Cleaner Color by Team Color b…" at bounding box center [749, 101] width 1325 height 61
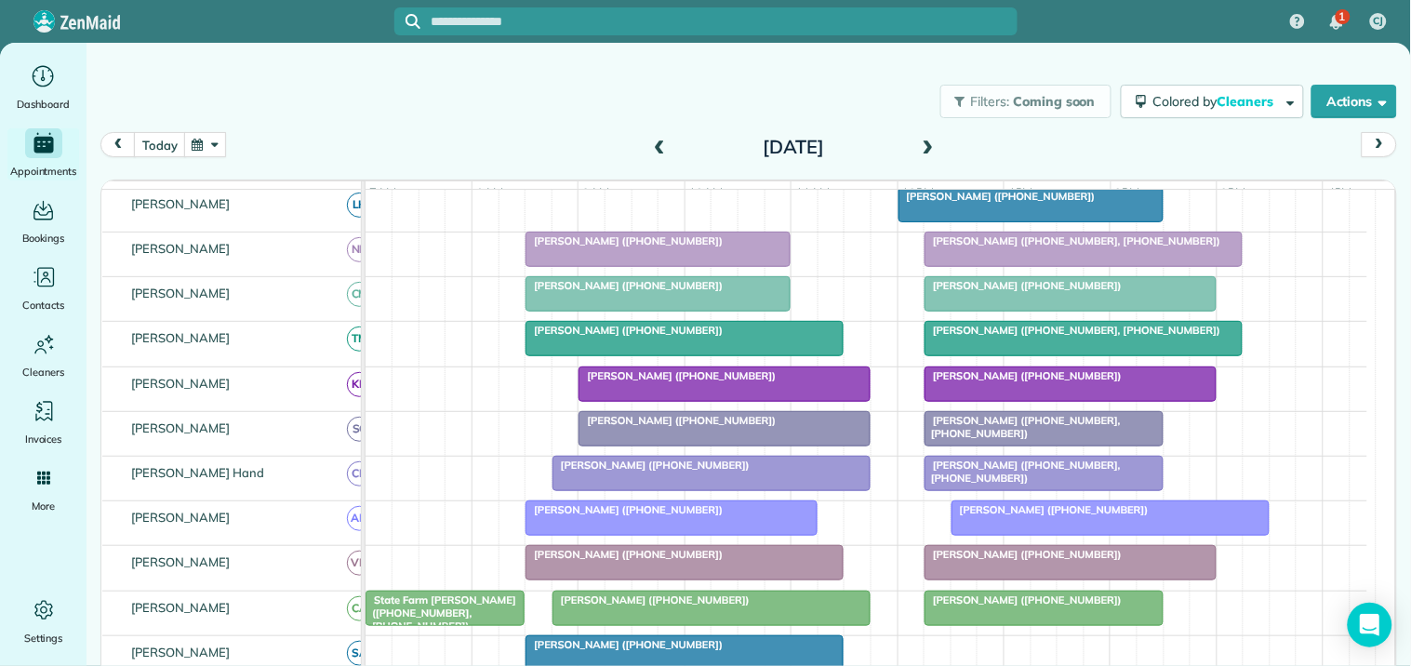
scroll to position [422, 0]
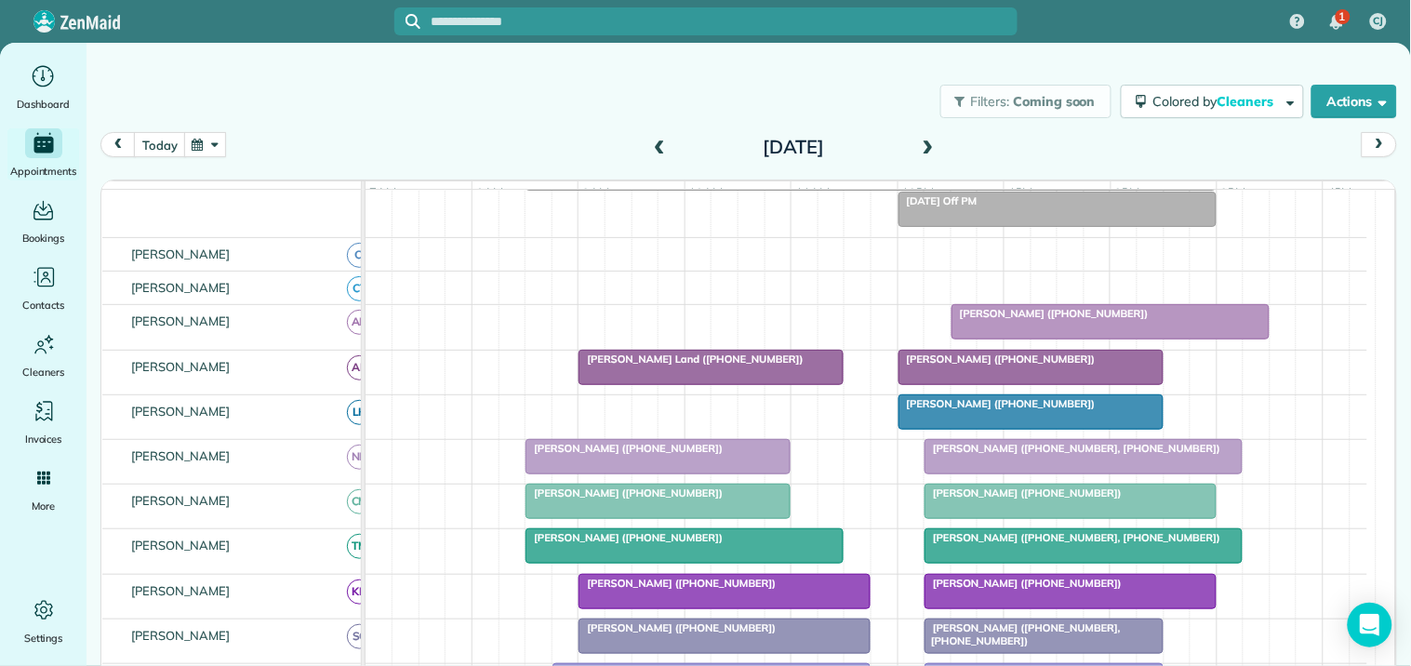
click at [512, 103] on div "Filters: Coming soon Colored by Cleaners Color by Cleaner Color by Team Color b…" at bounding box center [749, 101] width 1325 height 61
click at [412, 100] on div "Filters: Coming soon Colored by Cleaners Color by Cleaner Color by Team Color b…" at bounding box center [749, 101] width 1325 height 61
